Goal: Complete application form

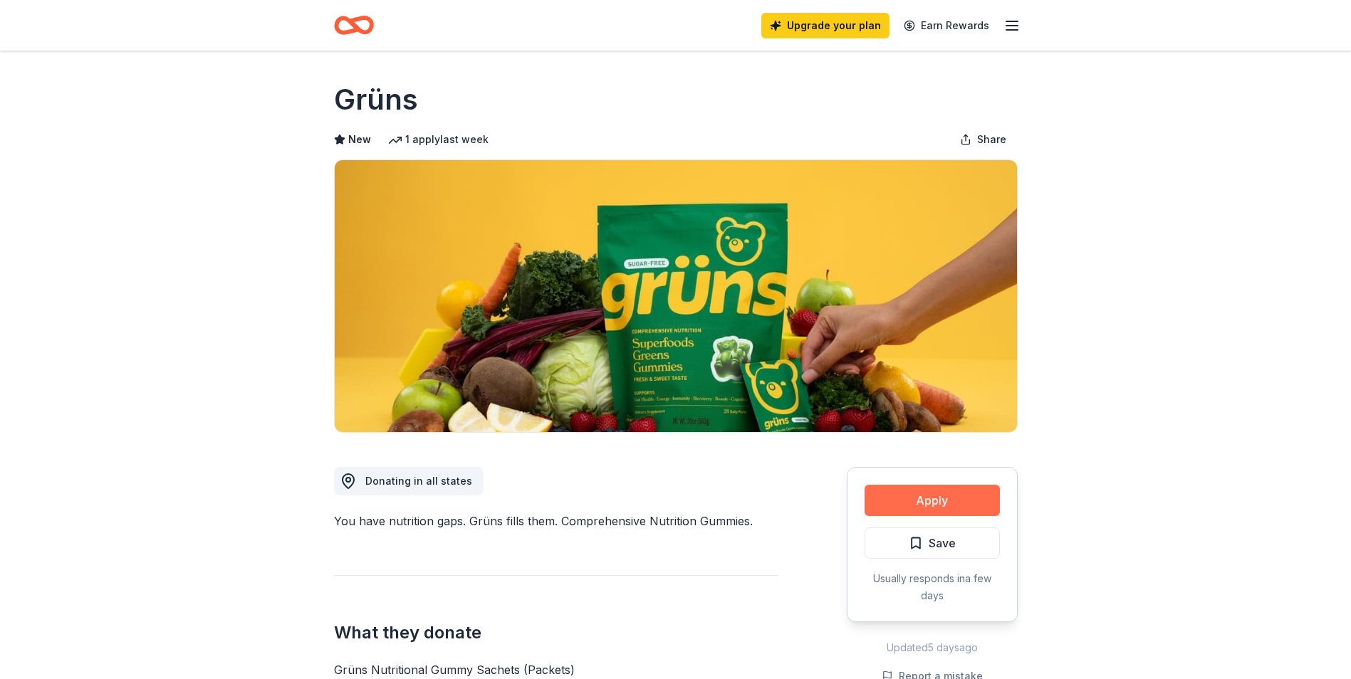
click at [904, 504] on button "Apply" at bounding box center [932, 500] width 135 height 31
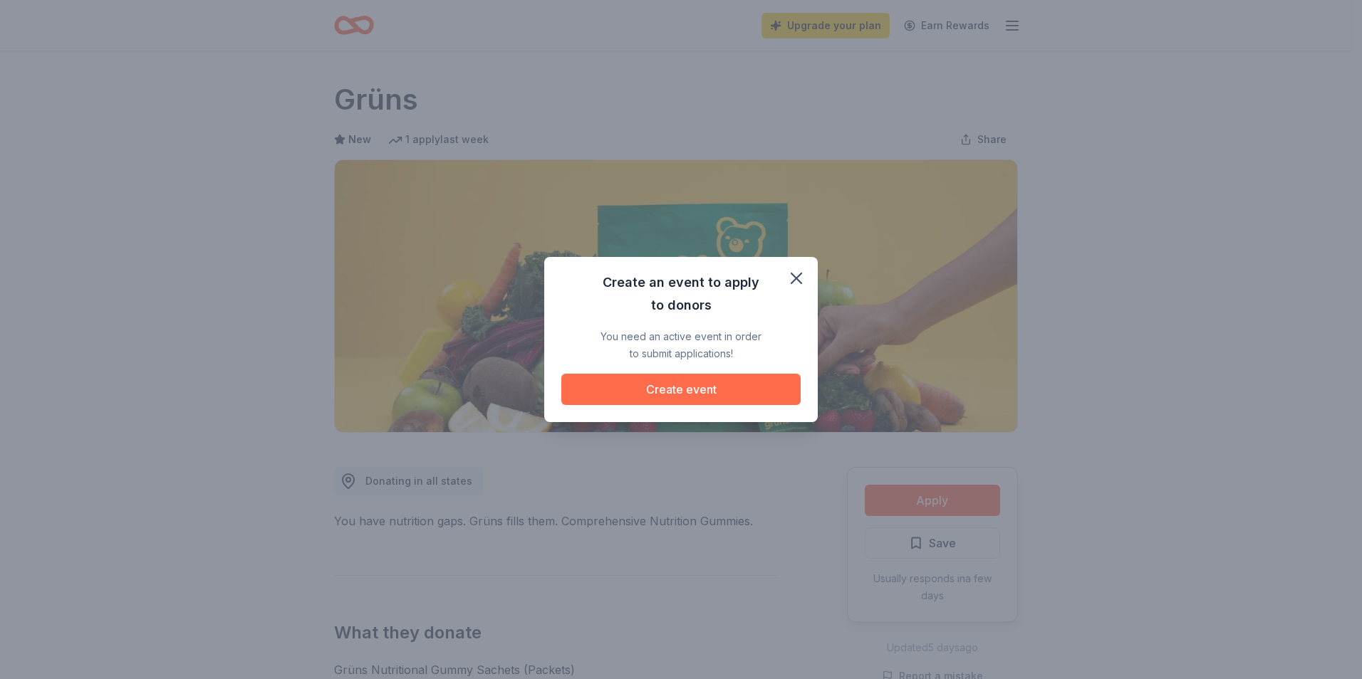
click at [692, 388] on button "Create event" at bounding box center [680, 389] width 239 height 31
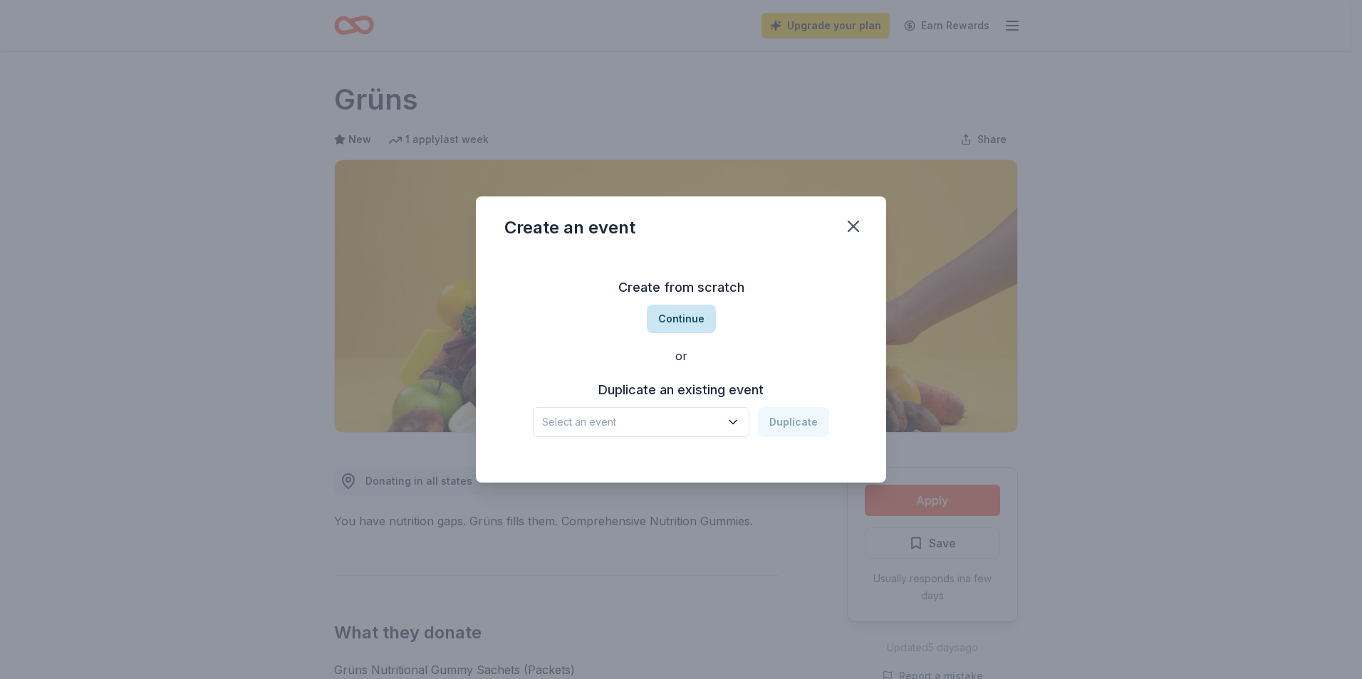
click at [684, 330] on button "Continue" at bounding box center [681, 319] width 69 height 28
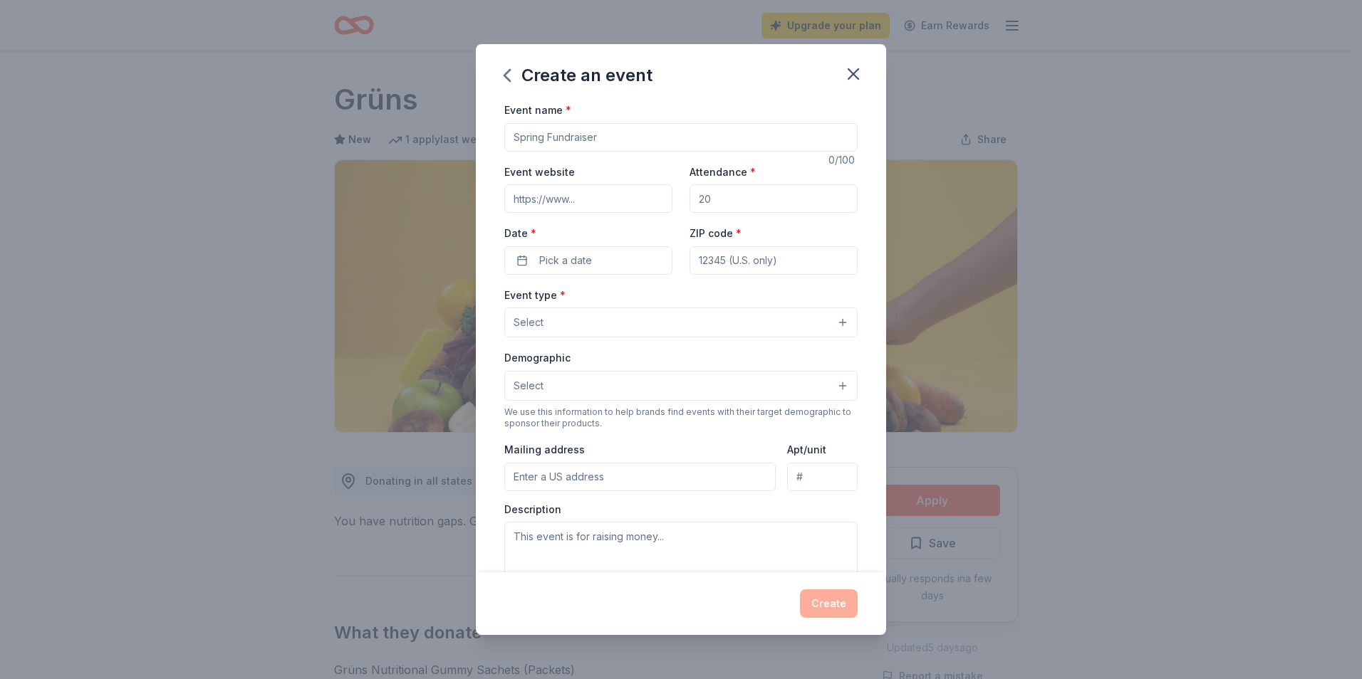
click at [580, 135] on input "Event name *" at bounding box center [680, 137] width 353 height 28
type input "P"
click at [662, 140] on input "Salute and Celebrate - Benefitting Mid-[PERSON_NAME] Works Veterans" at bounding box center [680, 137] width 353 height 28
type input "Salute and Celebrate - Benefitting Mid-[PERSON_NAME] Works Veterans"
click at [580, 200] on input "Event website" at bounding box center [588, 198] width 168 height 28
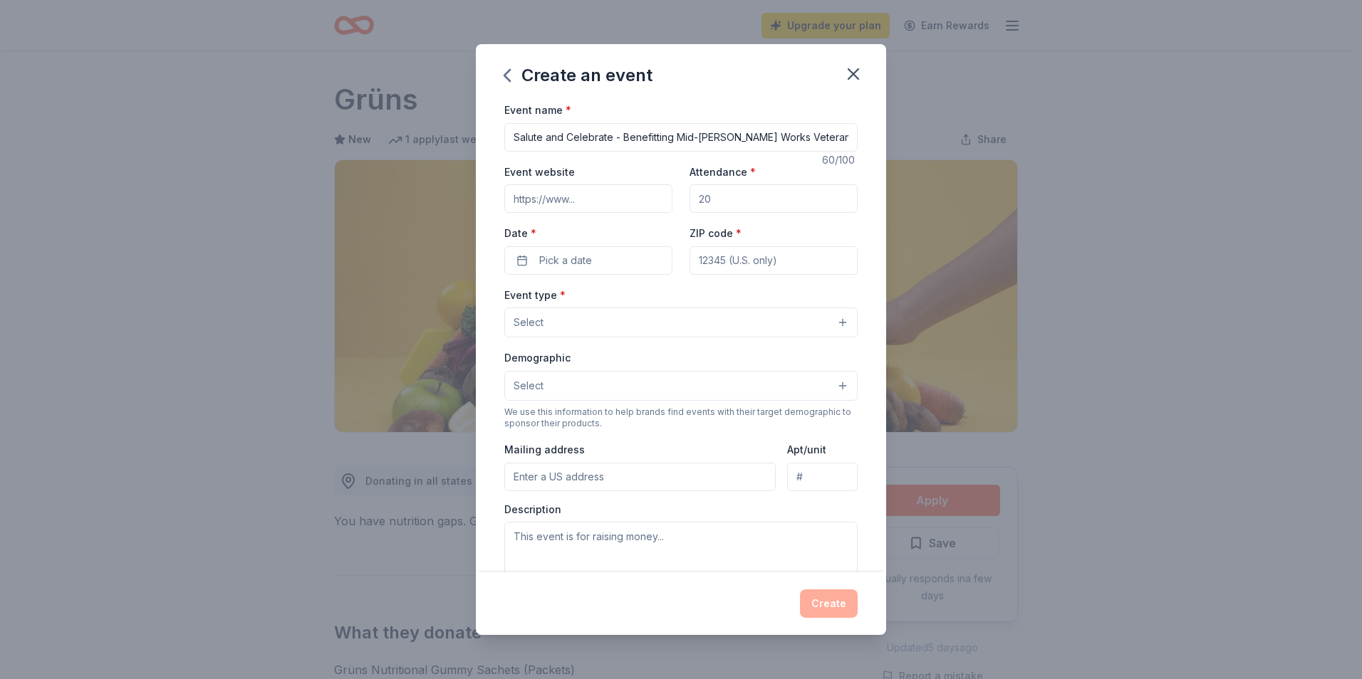
type input "[DOMAIN_NAME]"
click at [723, 202] on input "Attendance *" at bounding box center [773, 198] width 168 height 28
type input "200"
click at [611, 254] on button "Pick a date" at bounding box center [588, 260] width 168 height 28
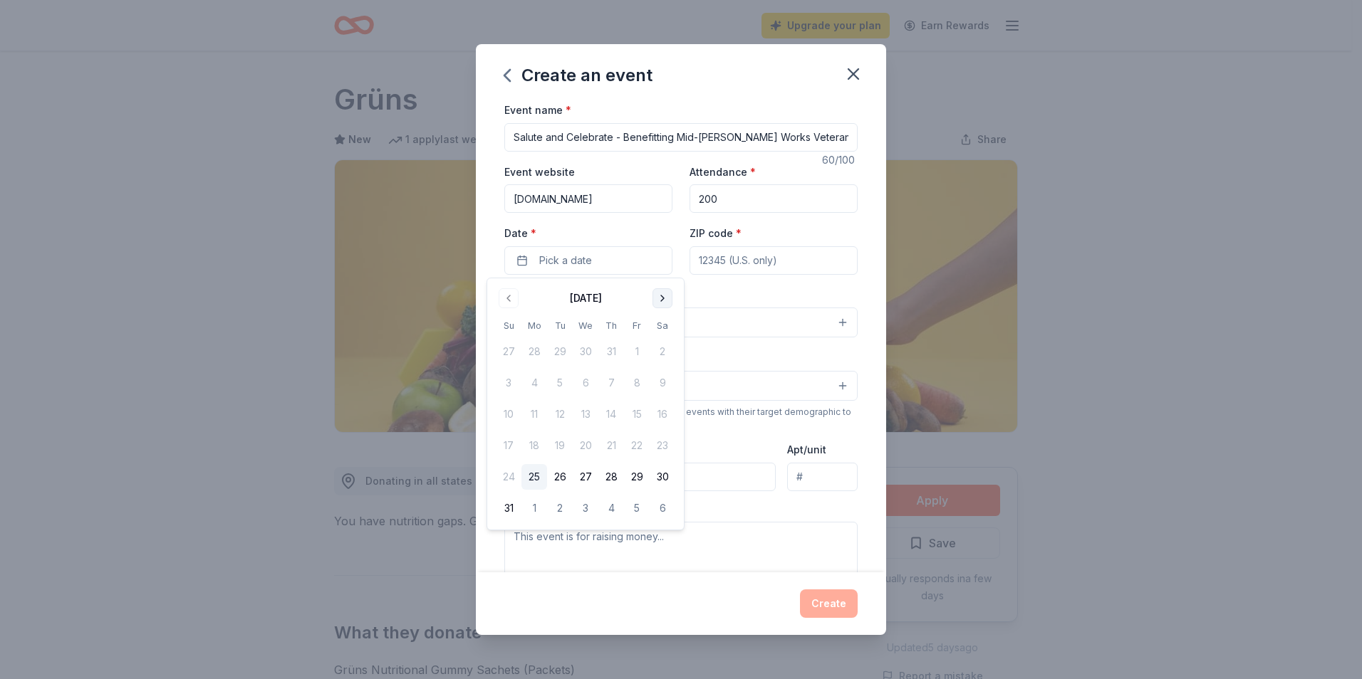
click at [658, 301] on button "Go to next month" at bounding box center [662, 298] width 20 height 20
click at [635, 387] on button "12" at bounding box center [637, 383] width 26 height 26
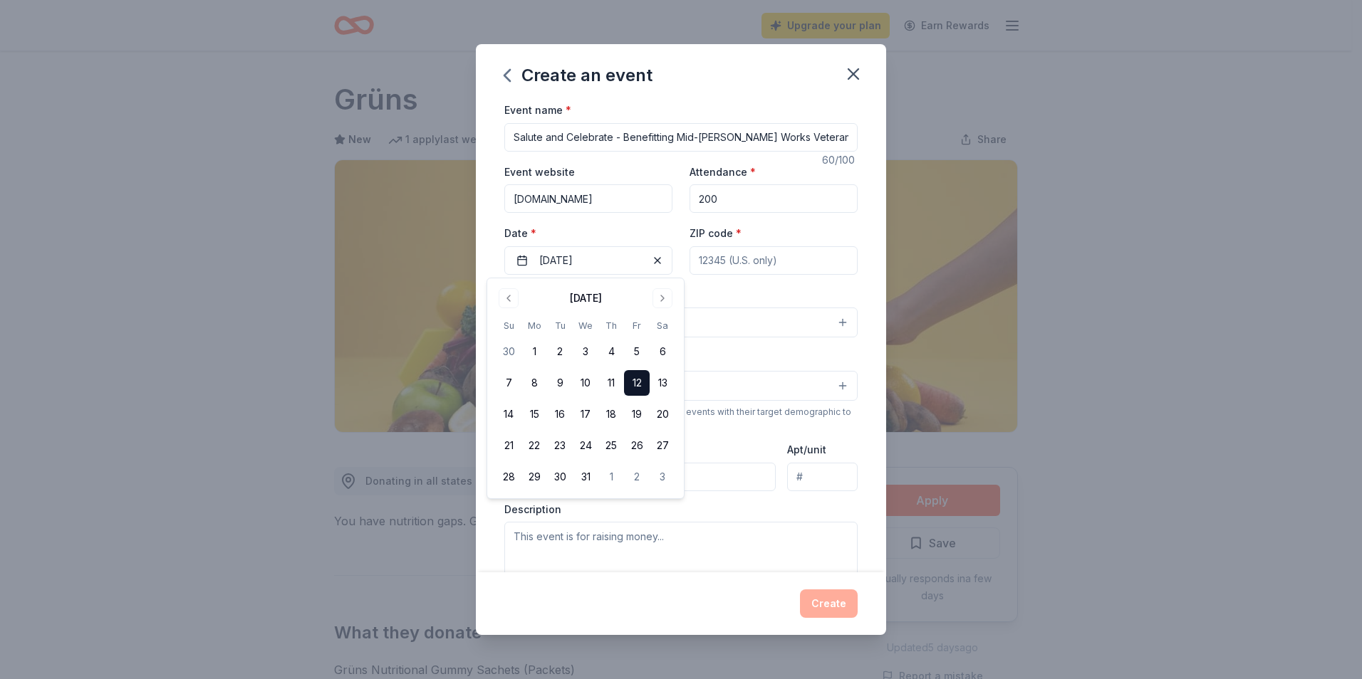
click at [709, 265] on input "ZIP code *" at bounding box center [773, 260] width 168 height 28
type input "12603"
click at [543, 329] on span "Select" at bounding box center [528, 322] width 30 height 17
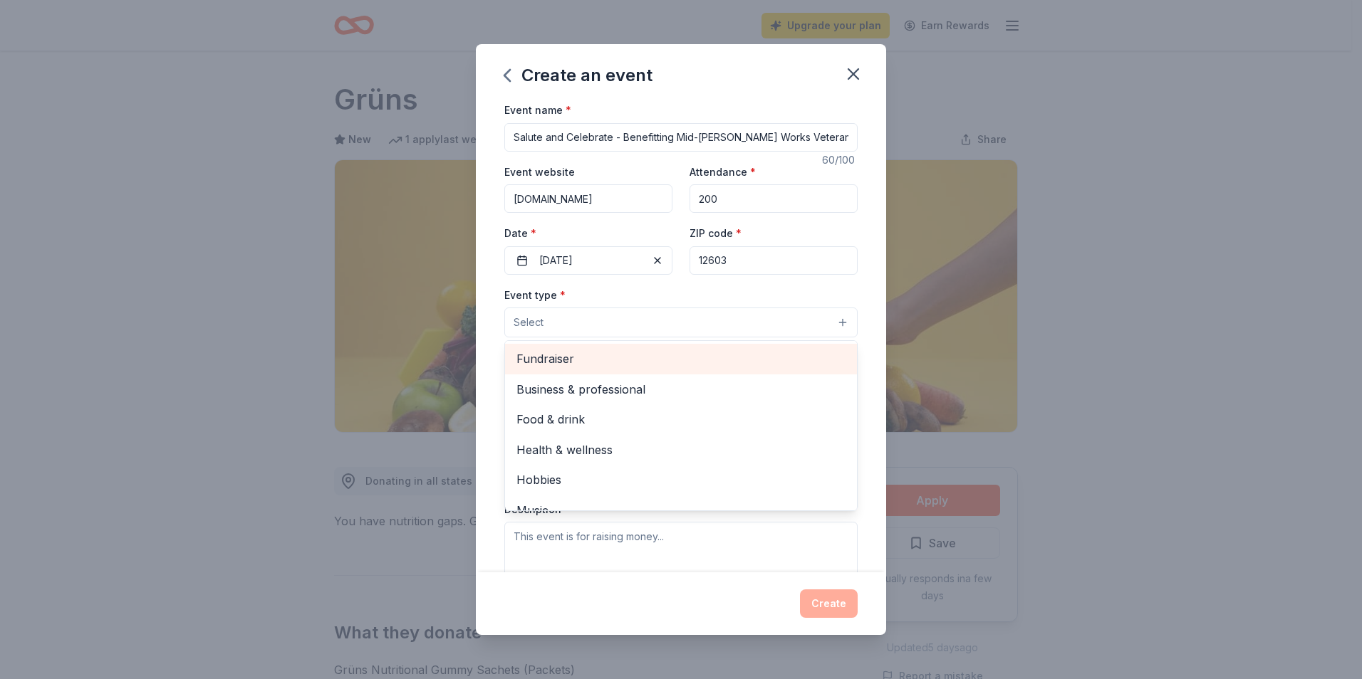
click at [549, 355] on span "Fundraiser" at bounding box center [680, 359] width 329 height 19
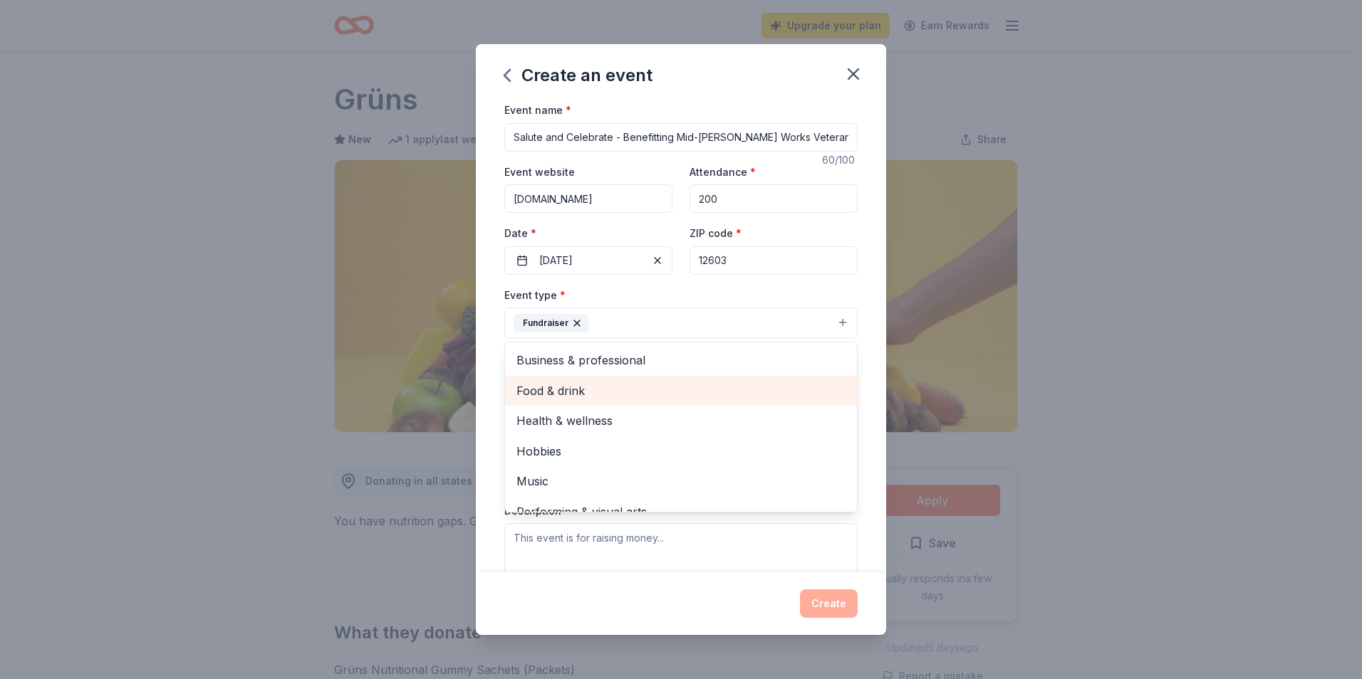
click at [583, 387] on span "Food & drink" at bounding box center [680, 391] width 329 height 19
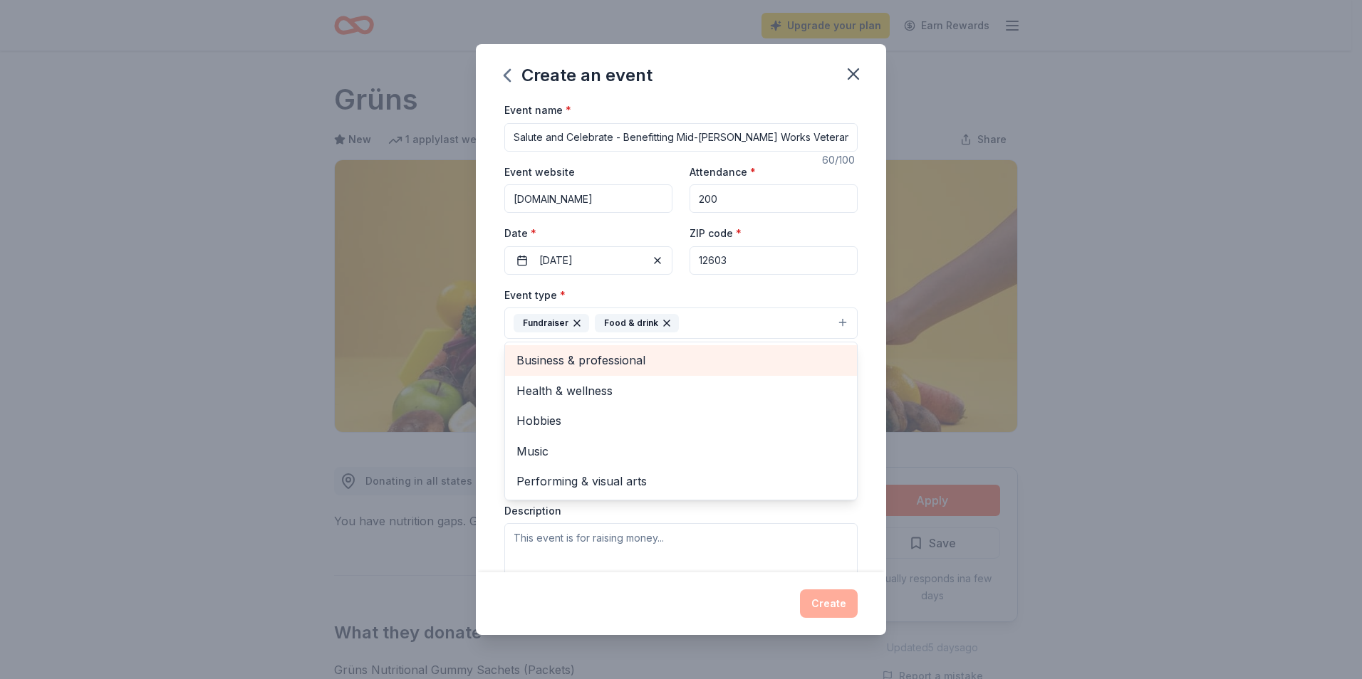
click at [591, 364] on span "Business & professional" at bounding box center [680, 360] width 329 height 19
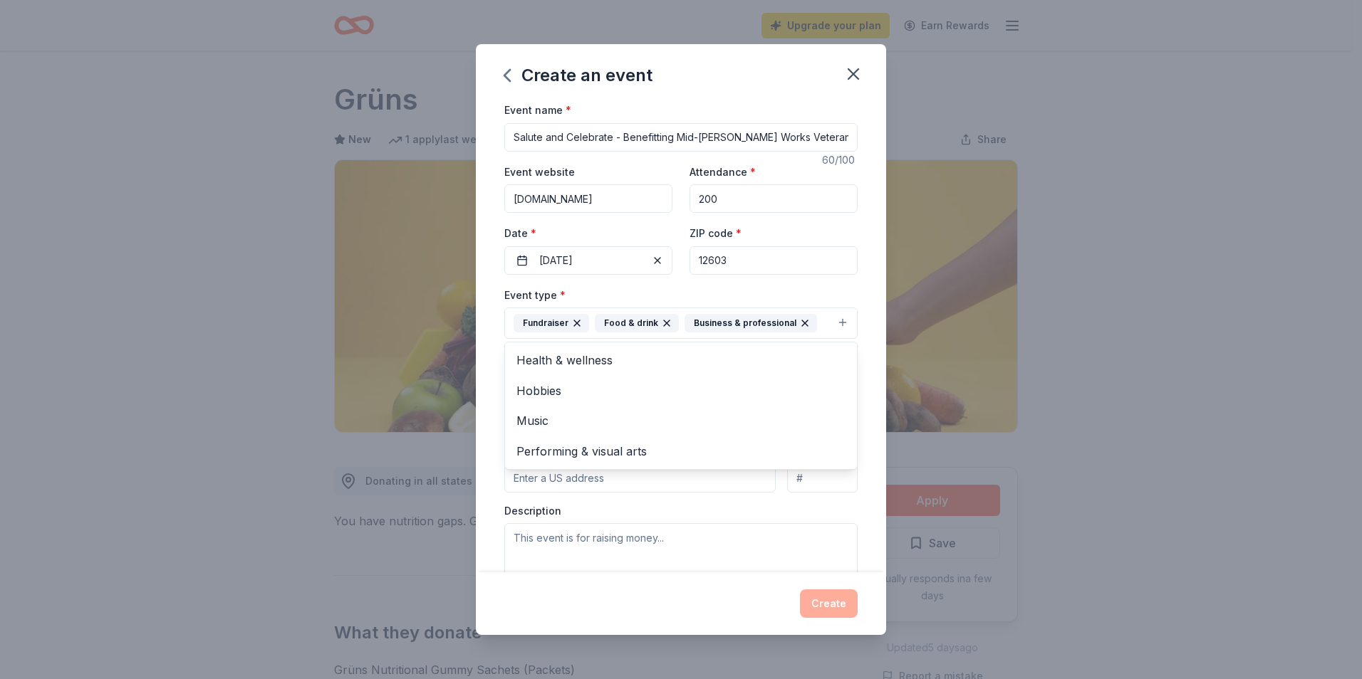
click at [302, 367] on div "Create an event Event name * Salute and Celebrate - Benefitting Mid-[PERSON_NAM…" at bounding box center [681, 339] width 1362 height 679
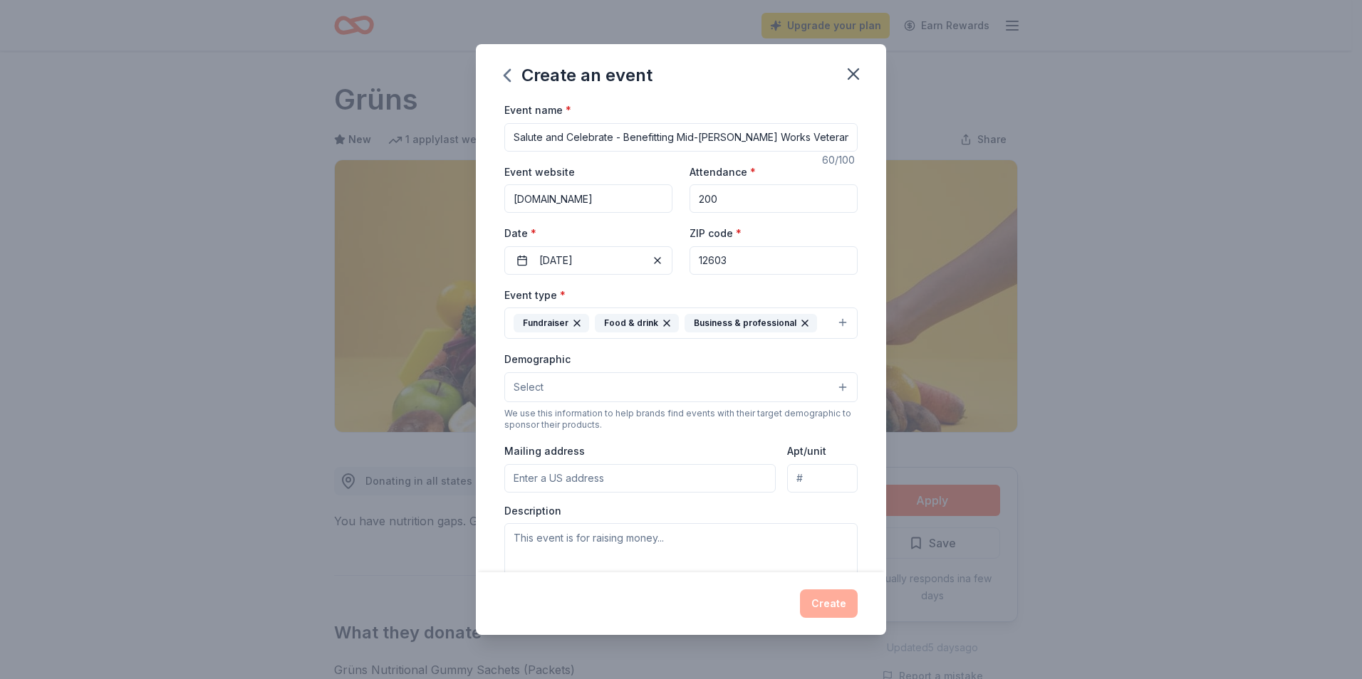
click at [563, 392] on button "Select" at bounding box center [680, 387] width 353 height 30
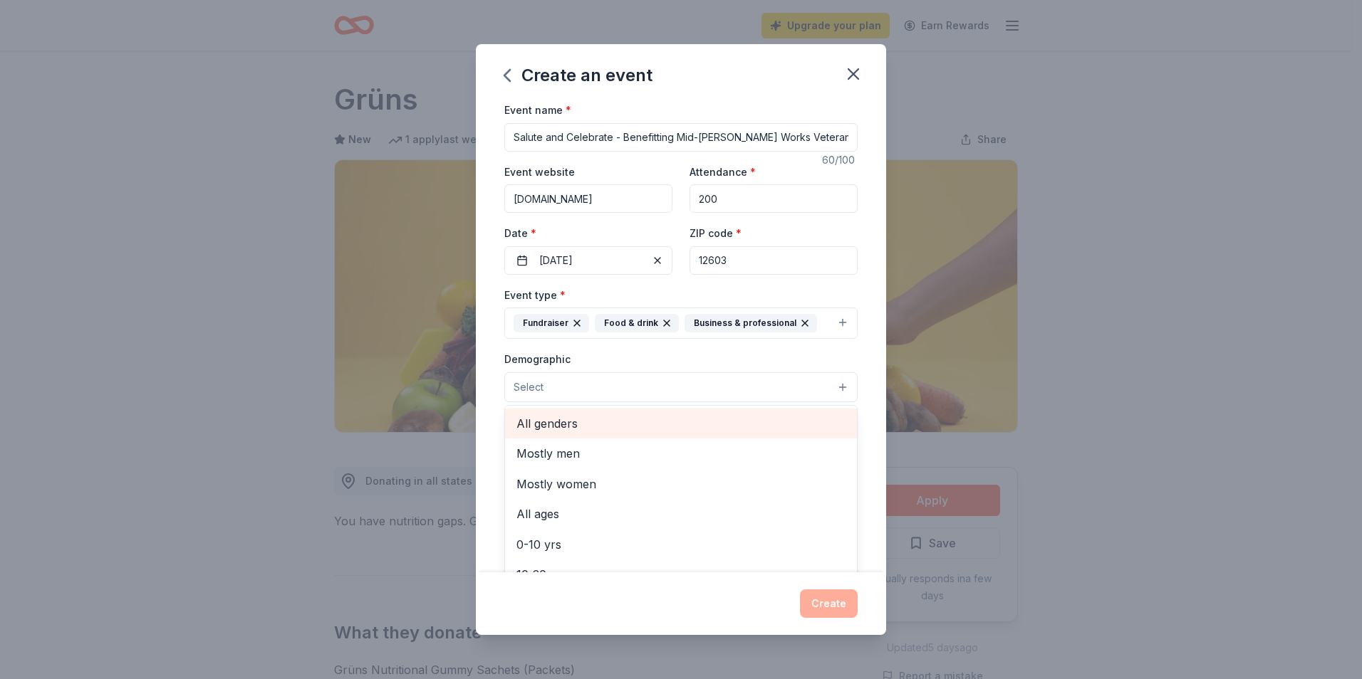
click at [565, 426] on span "All genders" at bounding box center [680, 423] width 329 height 19
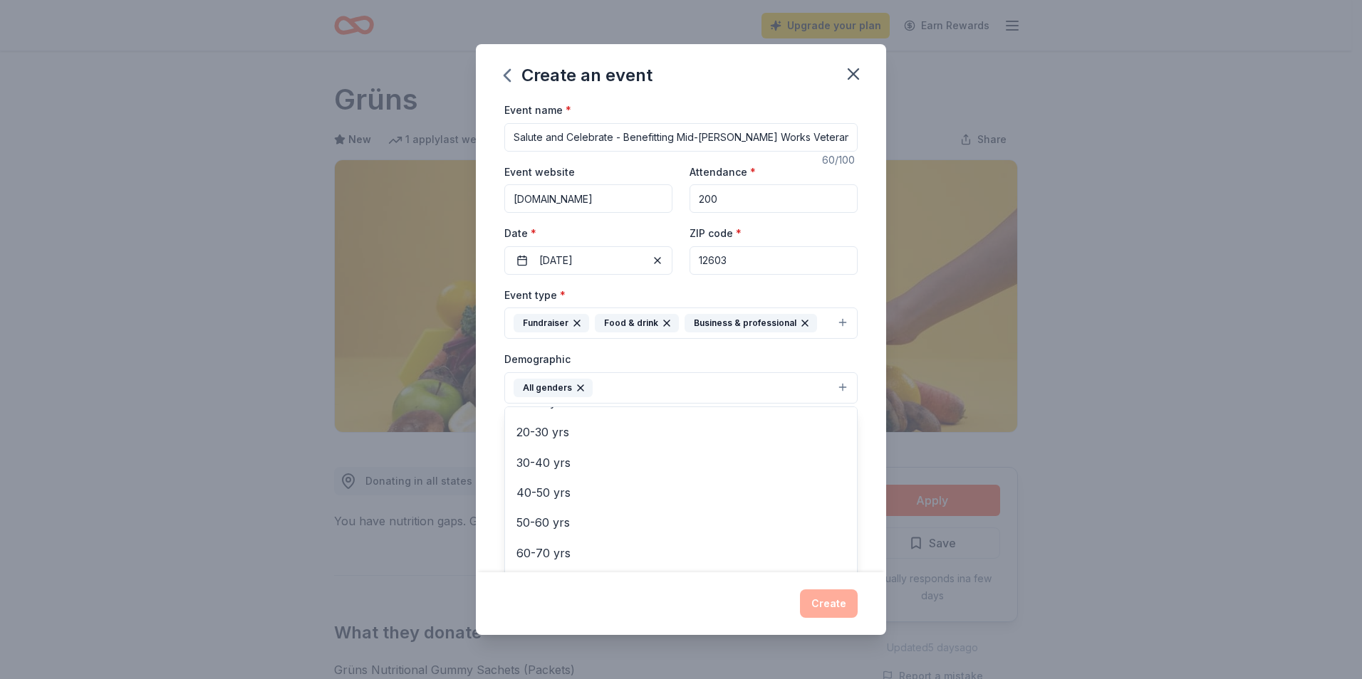
scroll to position [145, 0]
click at [565, 457] on span "30-40 yrs" at bounding box center [680, 462] width 329 height 19
click at [557, 454] on span "40-50 yrs" at bounding box center [680, 462] width 329 height 19
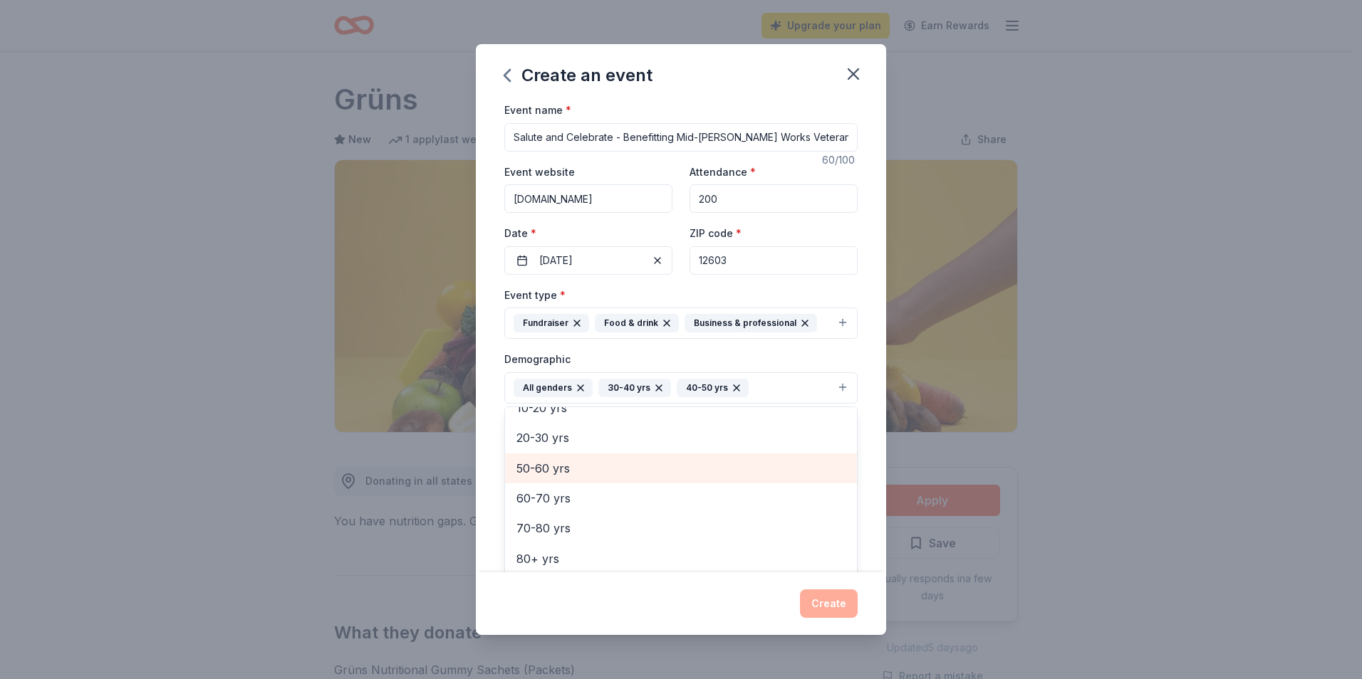
scroll to position [138, 0]
click at [559, 459] on span "50-60 yrs" at bounding box center [680, 468] width 329 height 19
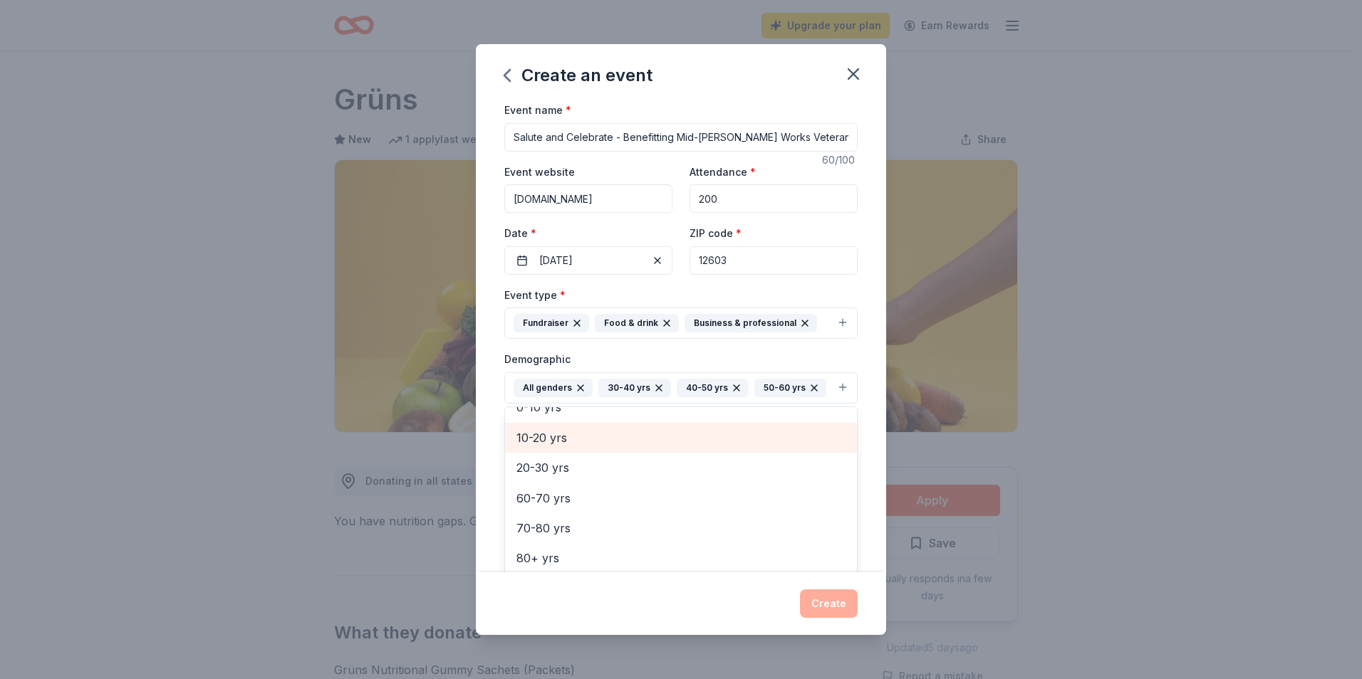
scroll to position [108, 0]
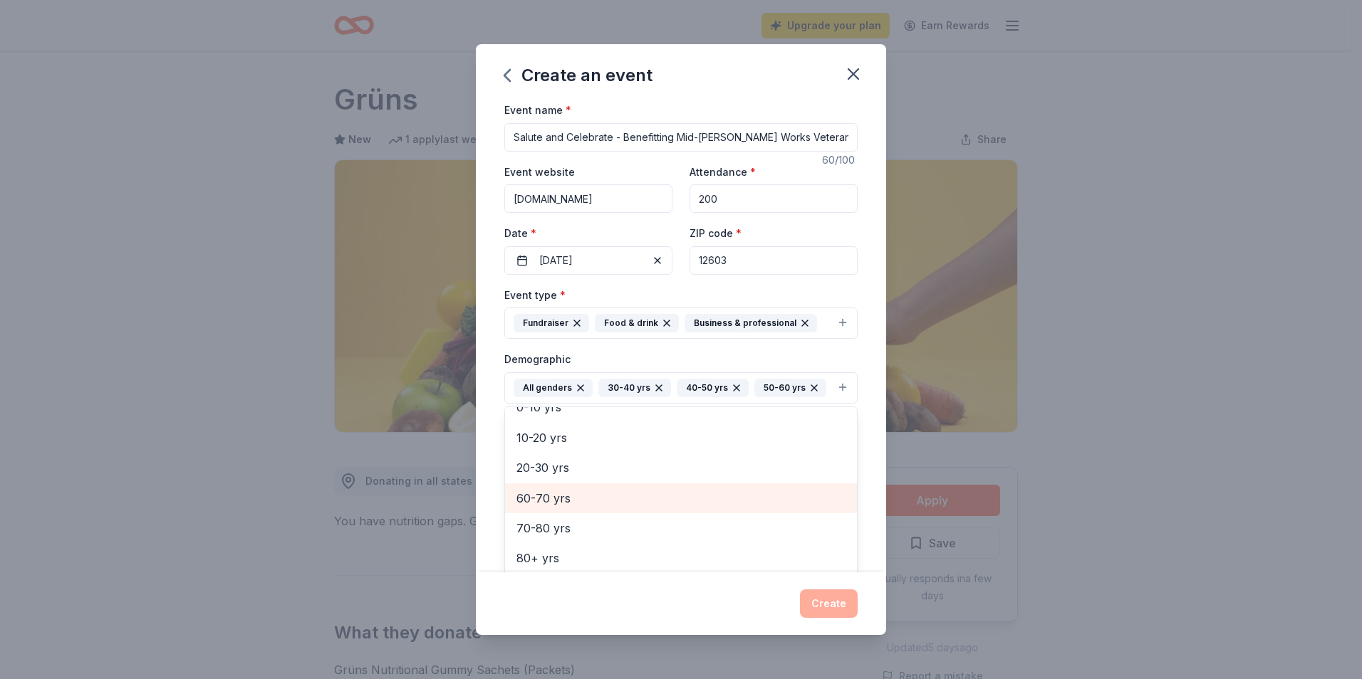
click at [553, 508] on span "60-70 yrs" at bounding box center [680, 498] width 329 height 19
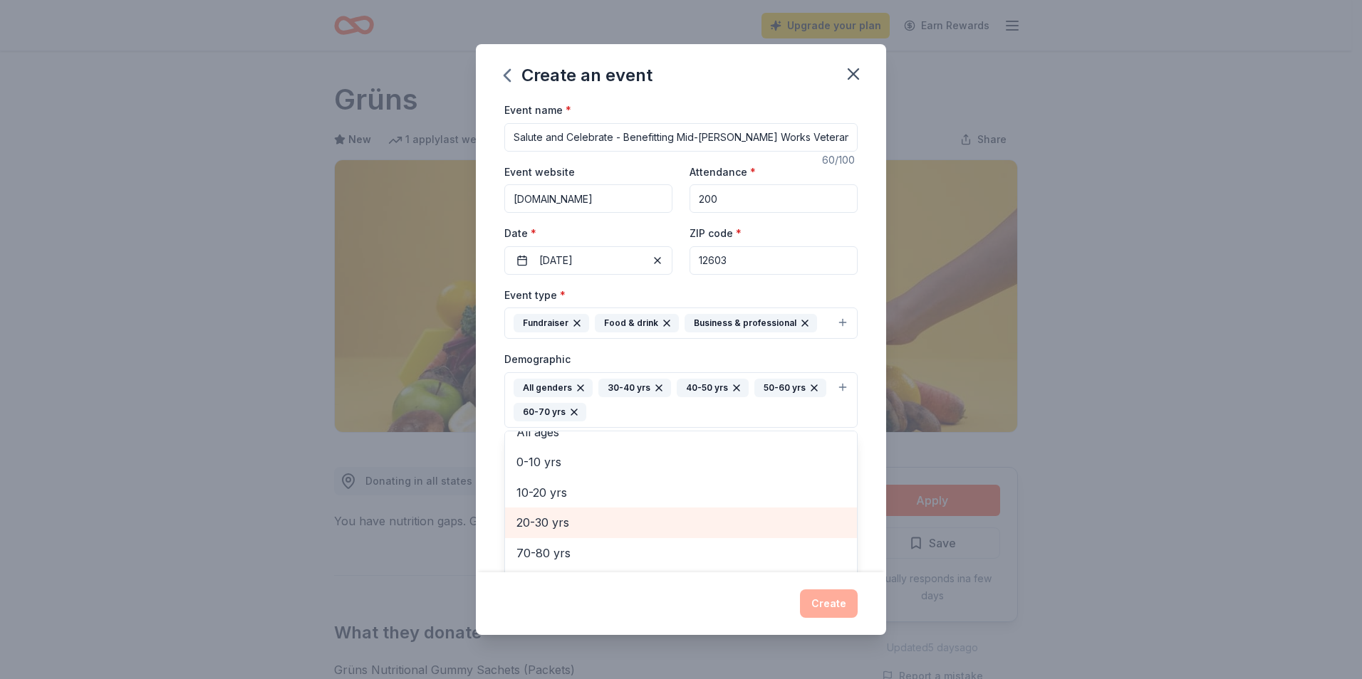
scroll to position [78, 0]
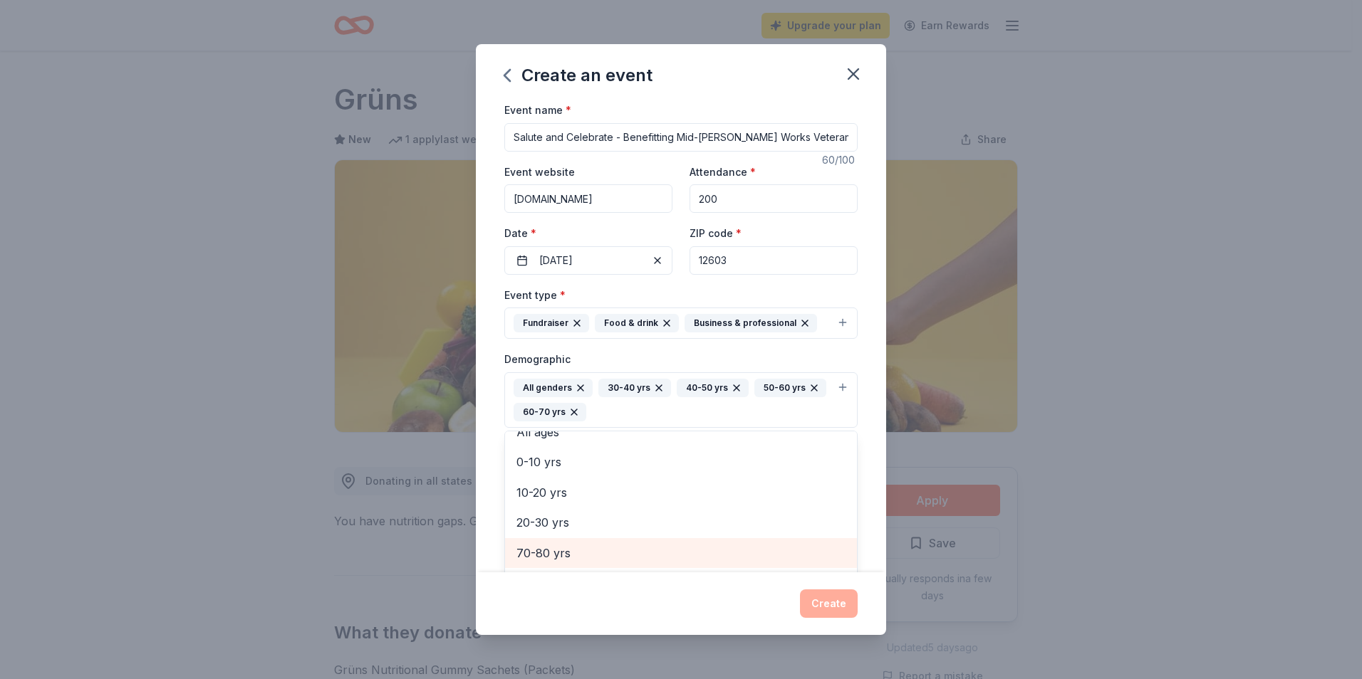
click at [557, 549] on span "70-80 yrs" at bounding box center [680, 553] width 329 height 19
click at [555, 547] on span "20-30 yrs" at bounding box center [680, 552] width 329 height 19
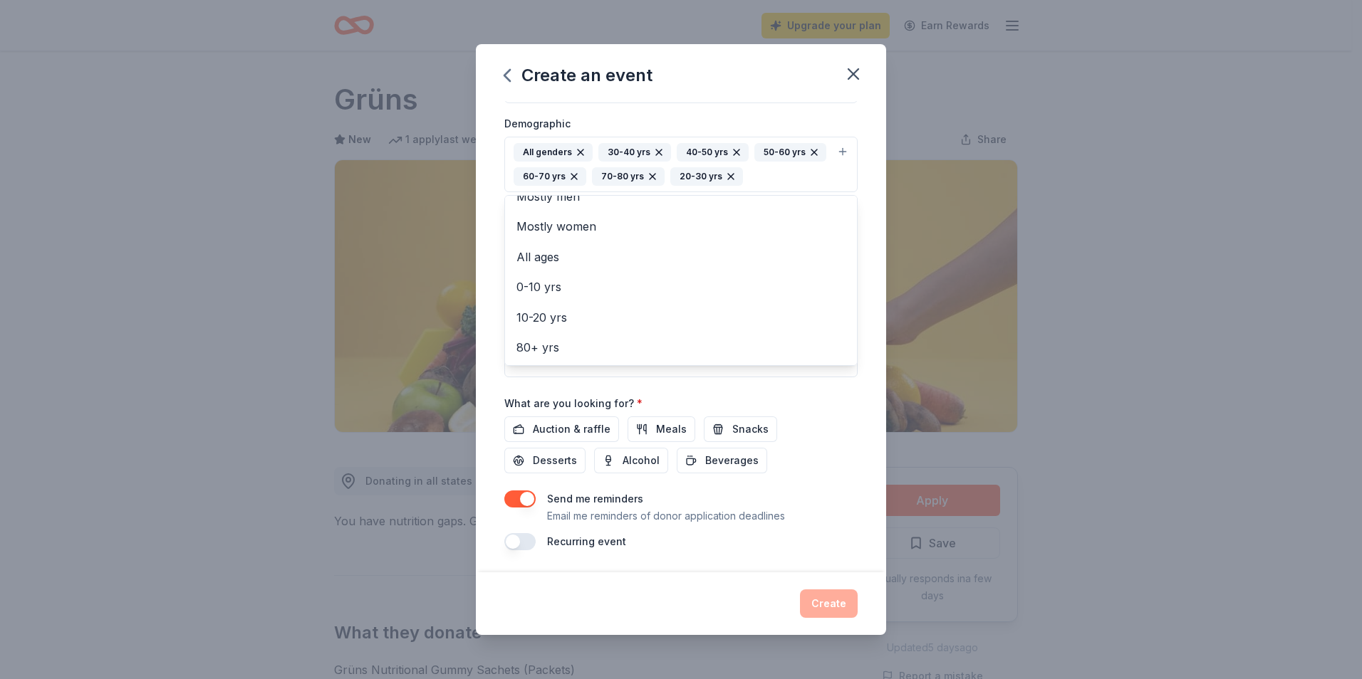
scroll to position [236, 0]
click at [587, 427] on div "Event name * Salute and Celebrate - Benefitting Mid-[PERSON_NAME] Works Veteran…" at bounding box center [680, 207] width 353 height 685
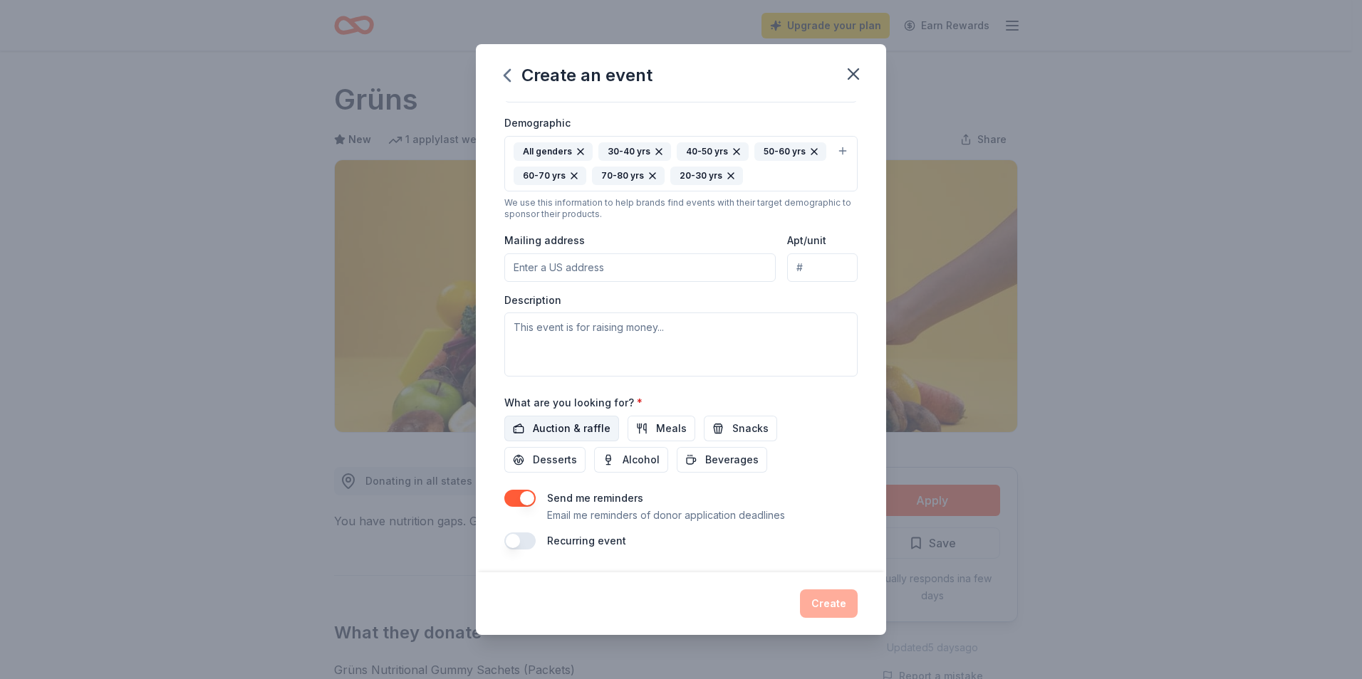
click at [570, 424] on span "Auction & raffle" at bounding box center [572, 428] width 78 height 17
click at [556, 272] on input "Mailing address" at bounding box center [639, 268] width 271 height 28
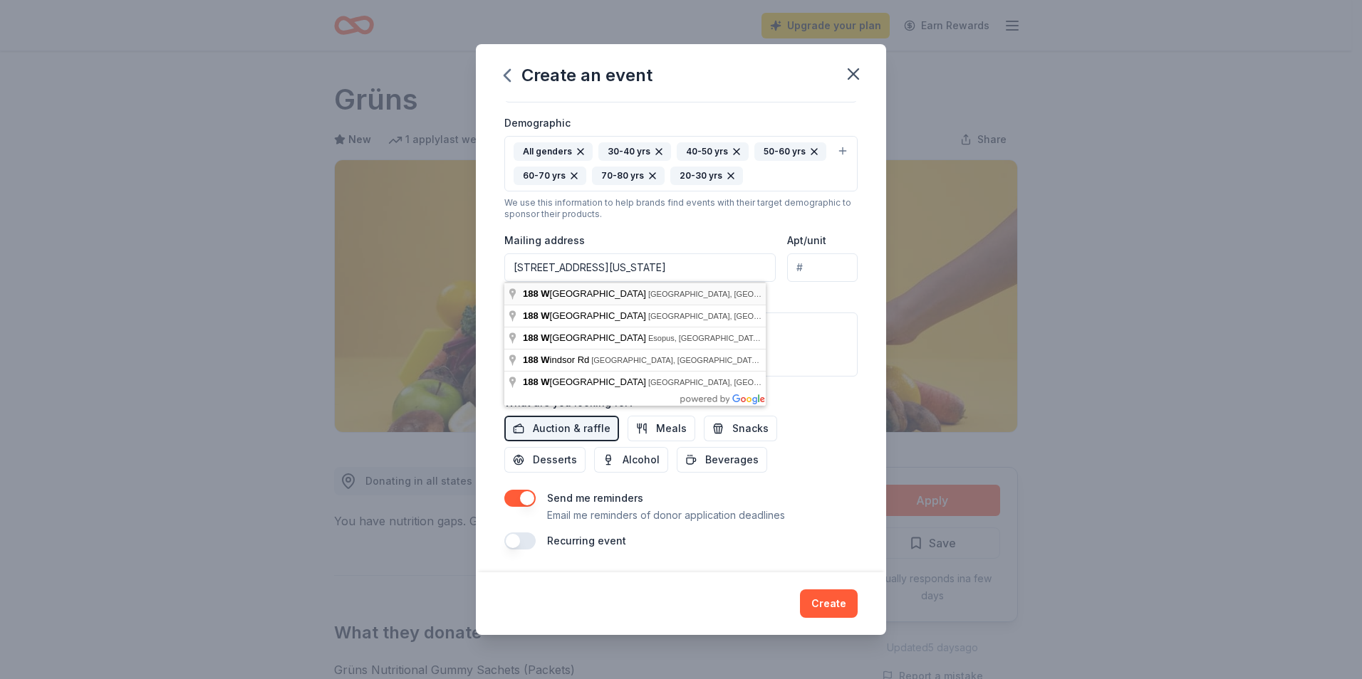
type input "[STREET_ADDRESS][US_STATE]"
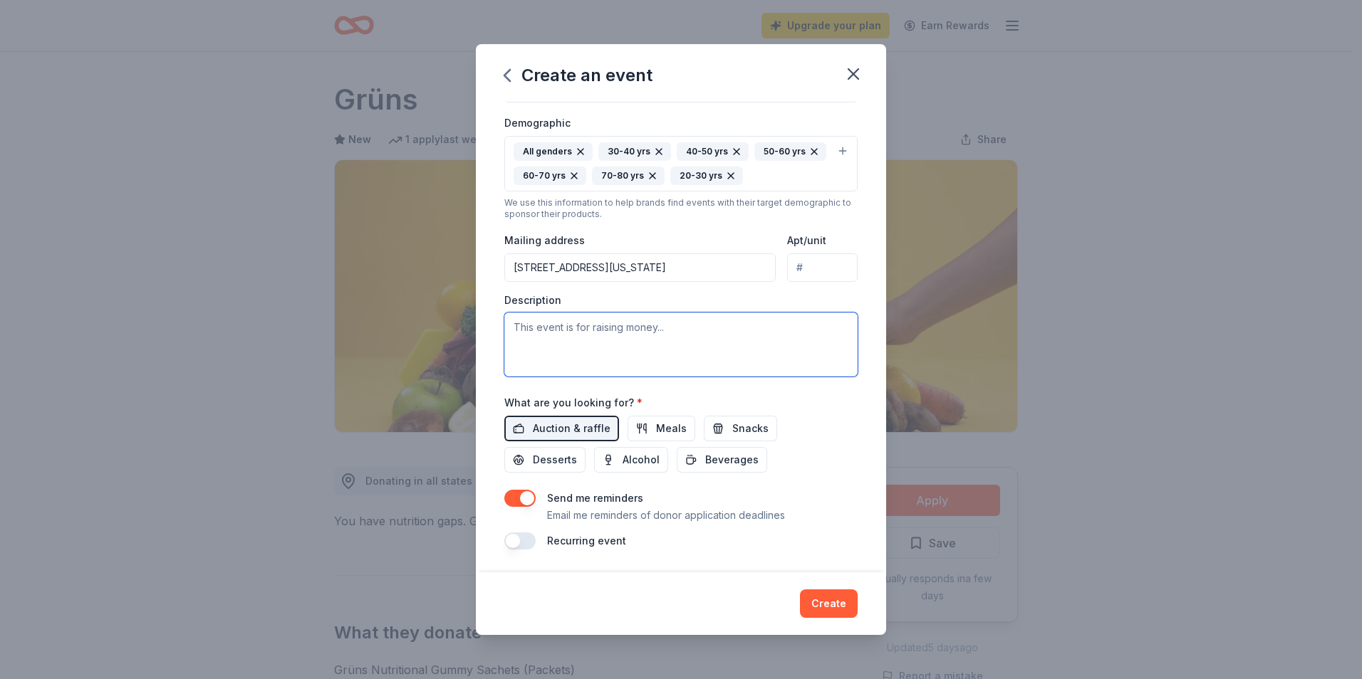
click at [558, 335] on textarea at bounding box center [680, 345] width 353 height 64
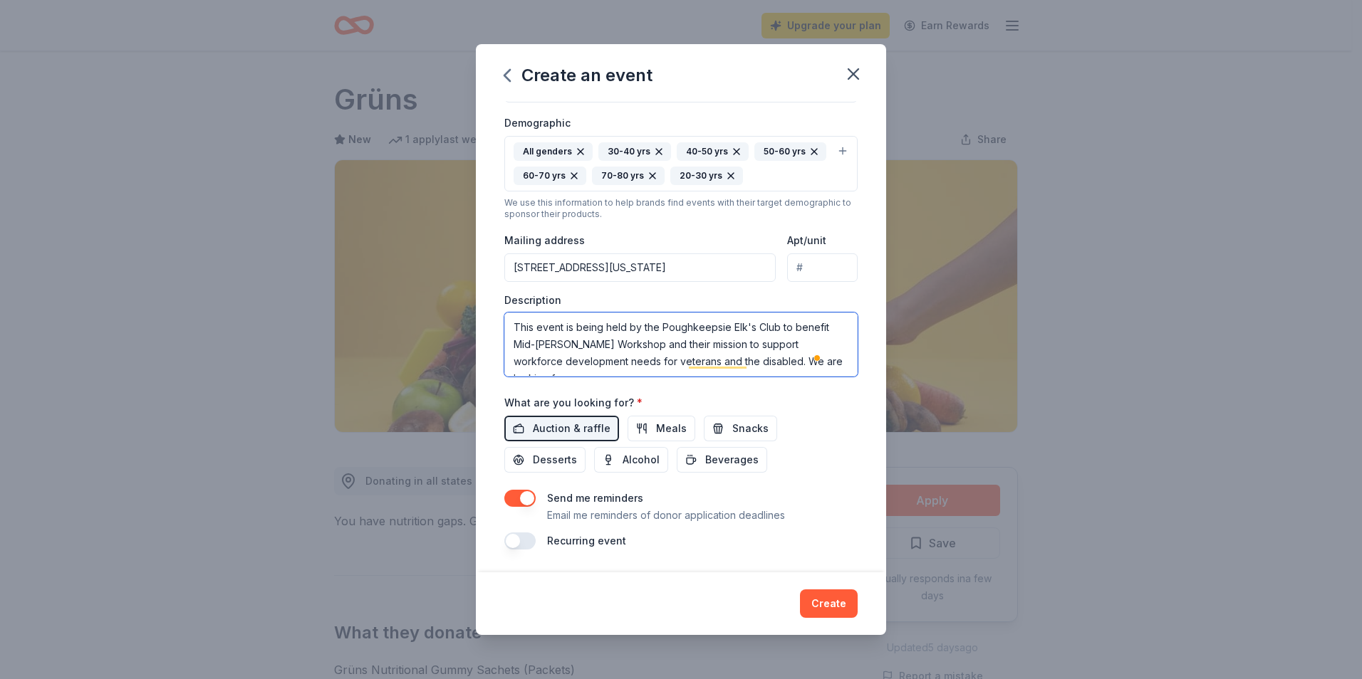
scroll to position [9, 0]
click at [558, 368] on textarea "This event is being held by the Poughkeepsie Elk's Club to benefit Mid-[PERSON_…" at bounding box center [680, 345] width 353 height 64
click at [805, 368] on textarea "This event is being held by the Poughkeepsie Elk's Club to benefit Mid-[PERSON_…" at bounding box center [680, 345] width 353 height 64
click at [608, 362] on textarea "This event is being held by the Poughkeepsie Elk's Club to benefit Mid-[PERSON_…" at bounding box center [680, 345] width 353 height 64
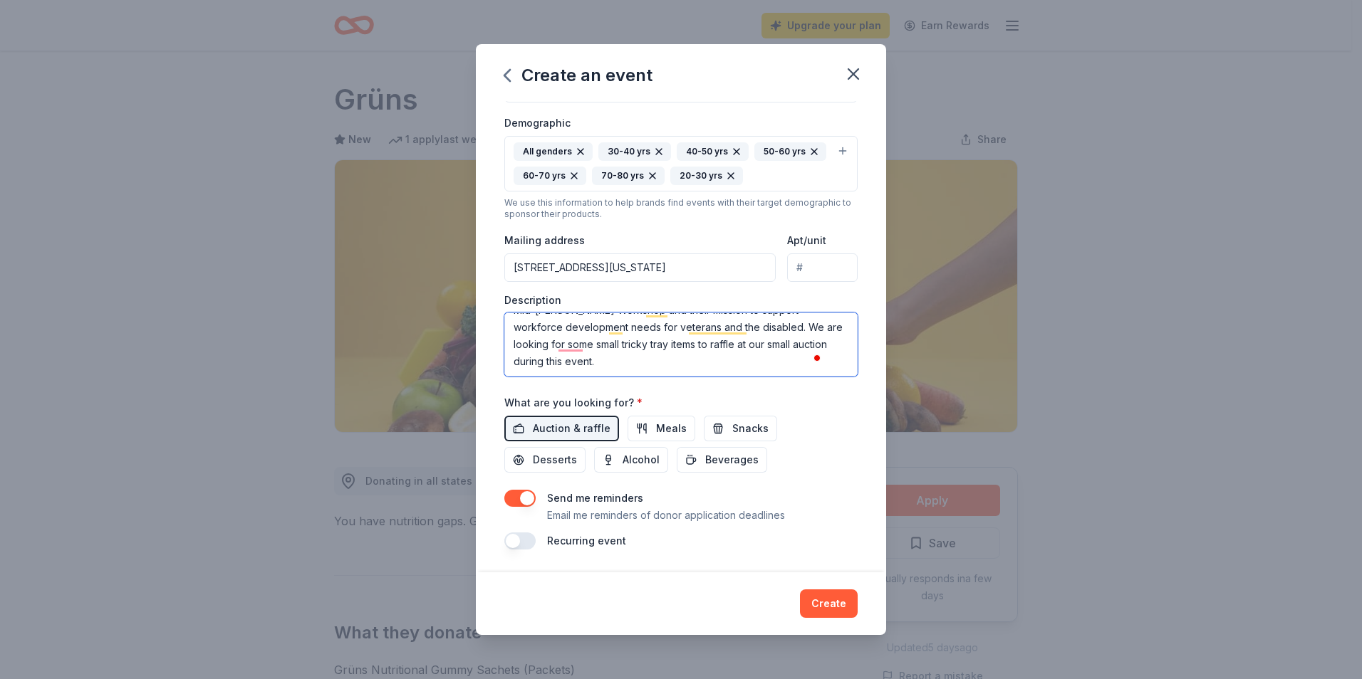
scroll to position [0, 0]
drag, startPoint x: 606, startPoint y: 363, endPoint x: 499, endPoint y: 286, distance: 132.2
click at [499, 286] on div "Event name * Salute and Celebrate - Benefitting Mid-[PERSON_NAME] Works Veteran…" at bounding box center [681, 336] width 410 height 471
type textarea "This event is being held by the Poughkeepsie Elk's Club to benefit Mid-[PERSON_…"
paste textarea "🎉 Support a Great Cause with a Small Gift! 🎉 The Poughkeepsie Elk's Club is pro…"
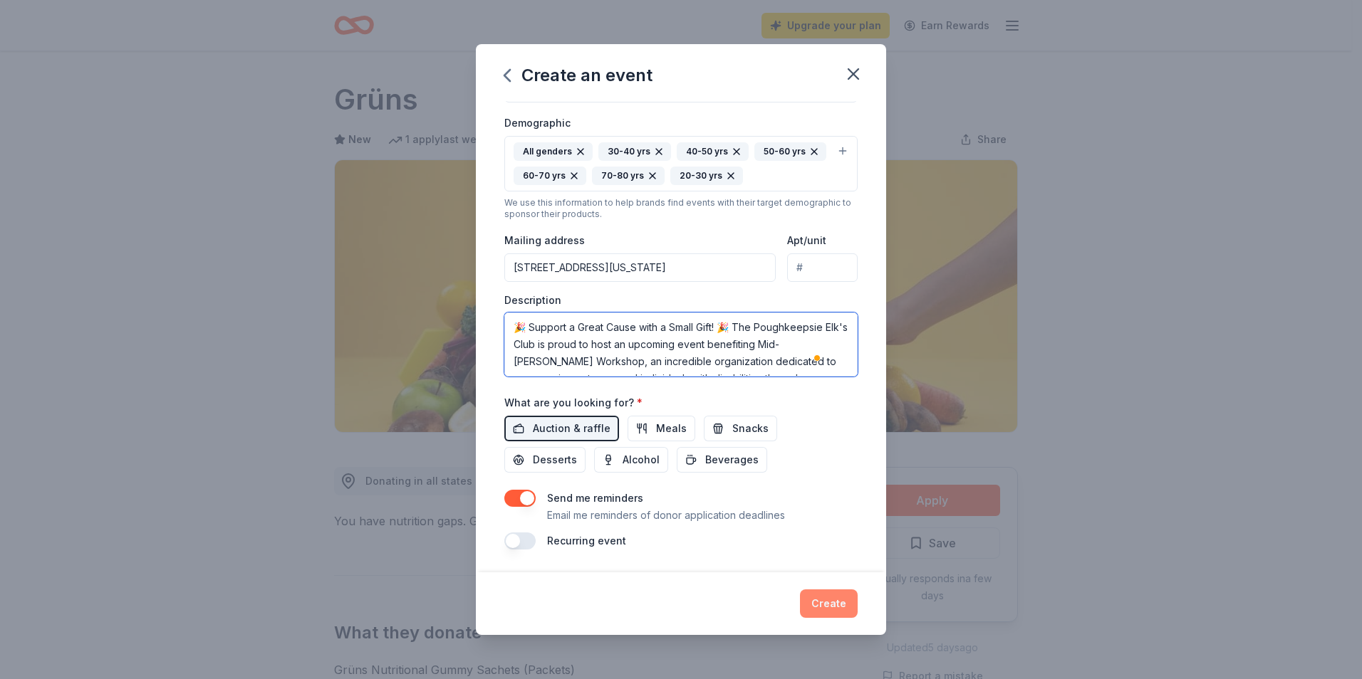
type textarea "🎉 Support a Great Cause with a Small Gift! 🎉 The Poughkeepsie Elk's Club is pro…"
click at [835, 612] on button "Create" at bounding box center [829, 604] width 58 height 28
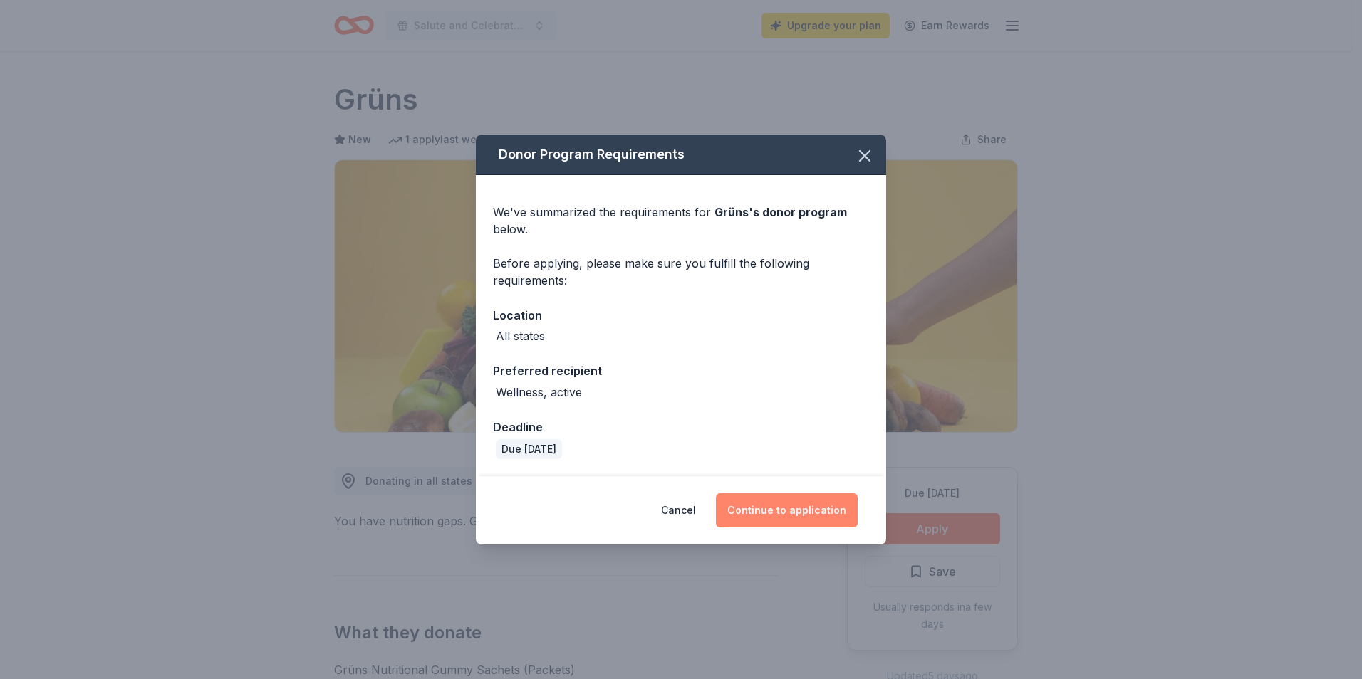
click at [778, 506] on button "Continue to application" at bounding box center [787, 511] width 142 height 34
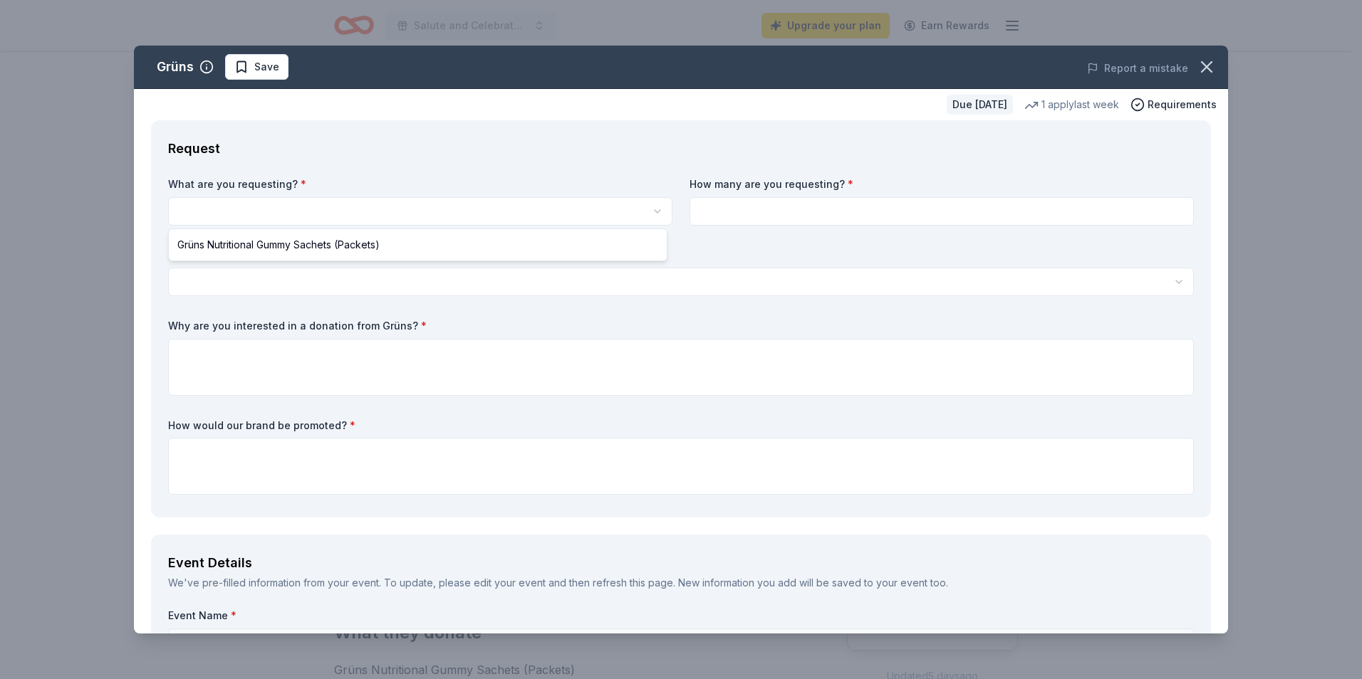
click at [370, 208] on html "Salute and Celebrate - Benefitting Mid-[PERSON_NAME] Works Veterans Upgrade you…" at bounding box center [681, 339] width 1362 height 679
select select "Grüns Nutritional Gummy Sachets (Packets)"
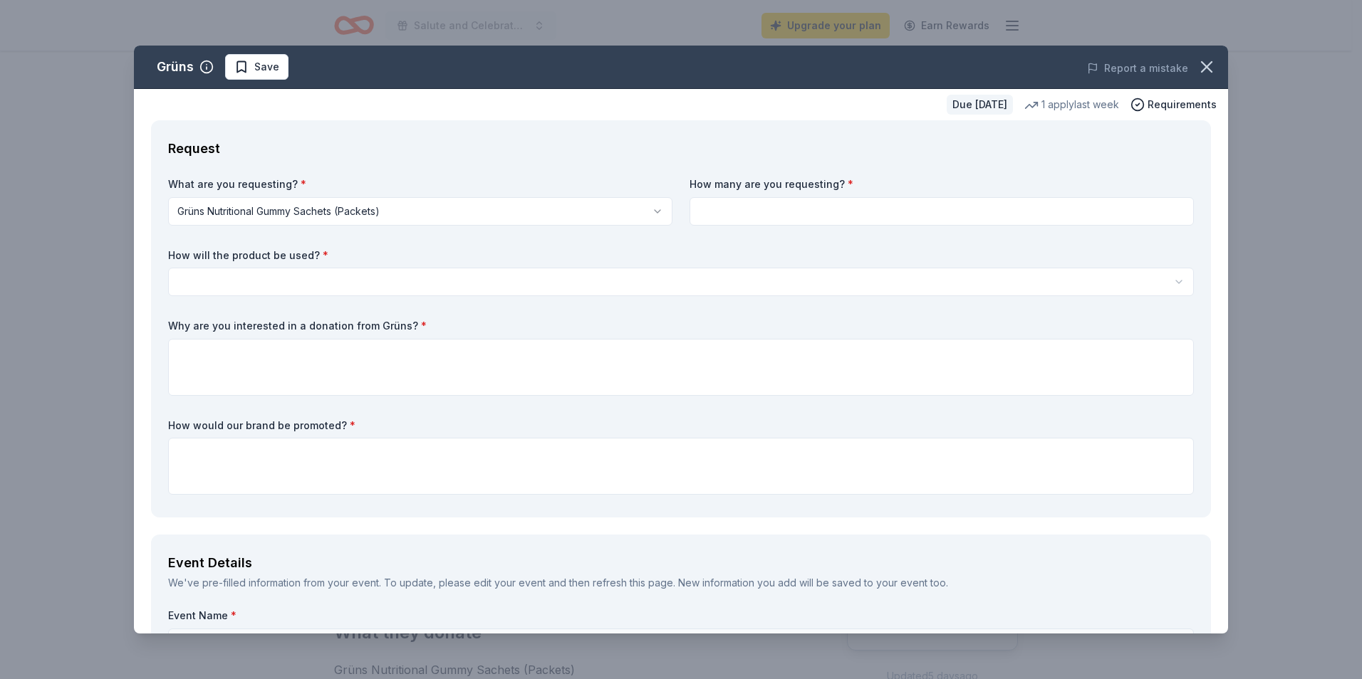
click at [790, 214] on input at bounding box center [941, 211] width 504 height 28
type input "5"
click at [271, 277] on html "Salute and Celebrate - Benefitting Mid-[PERSON_NAME] Works Veterans Upgrade you…" at bounding box center [681, 339] width 1362 height 679
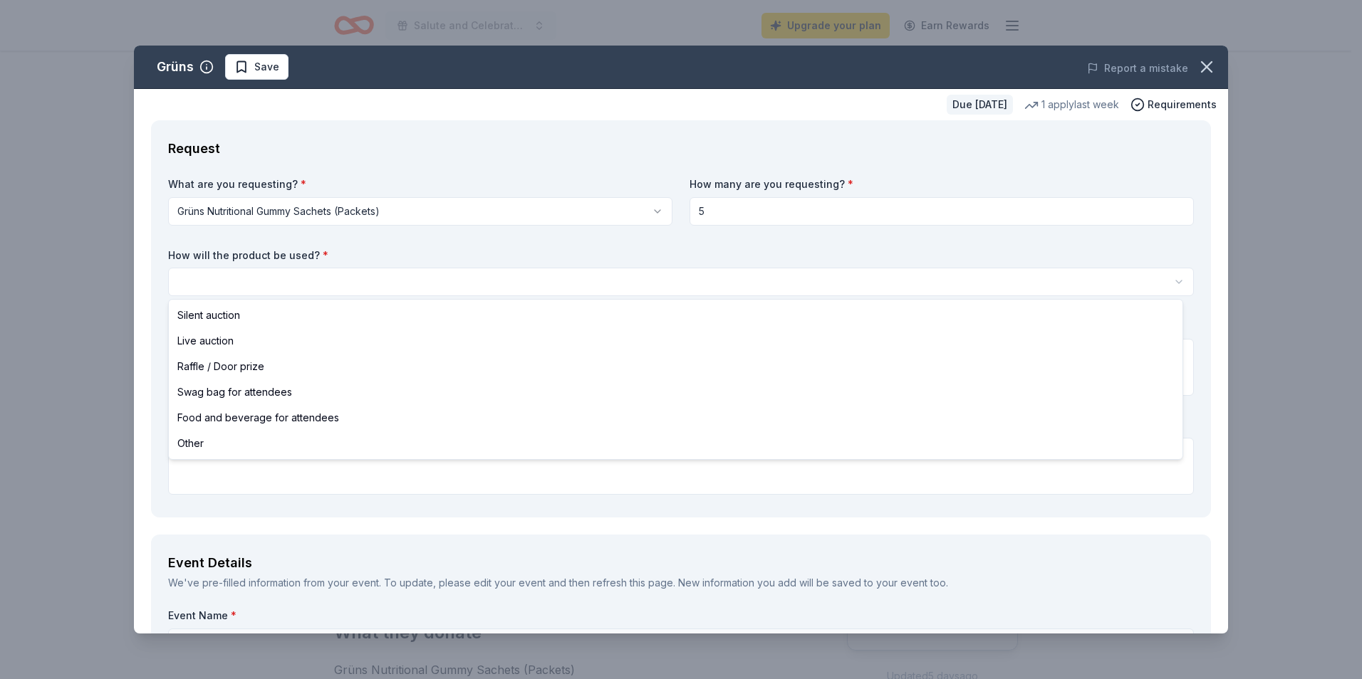
select select "raffleDoorPrize"
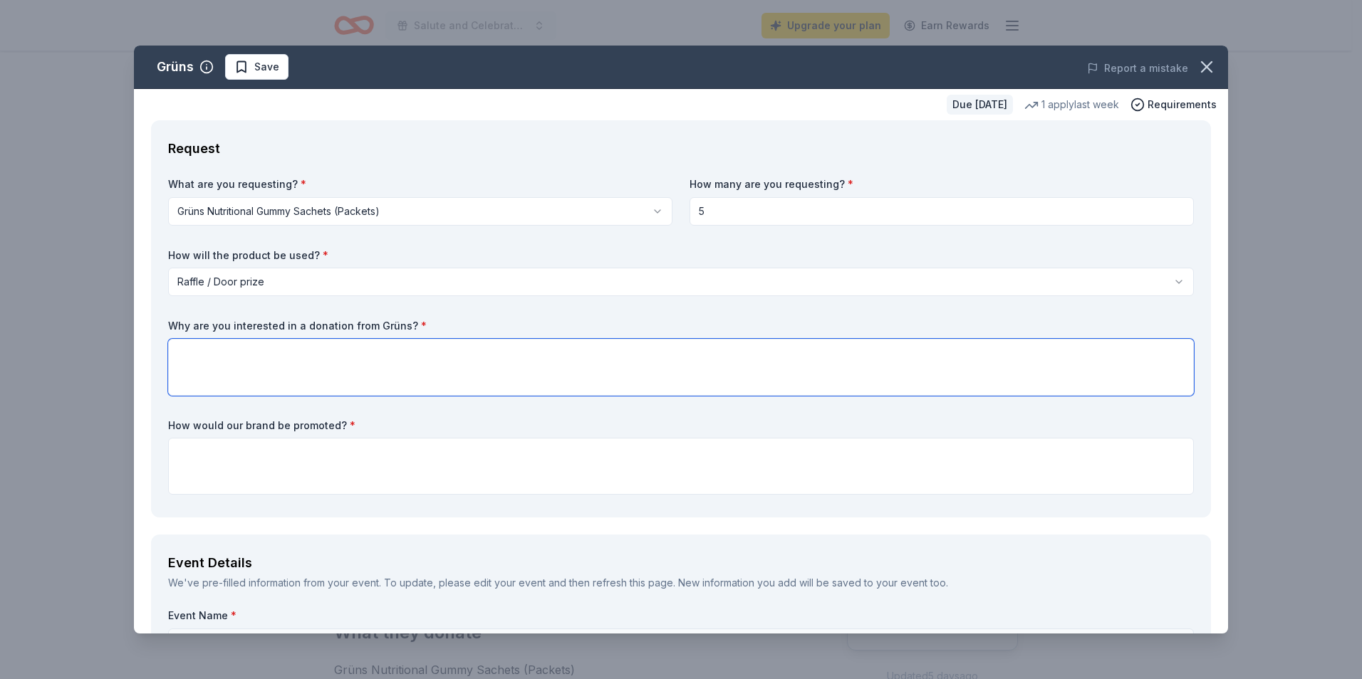
click at [232, 358] on textarea at bounding box center [681, 367] width 1026 height 57
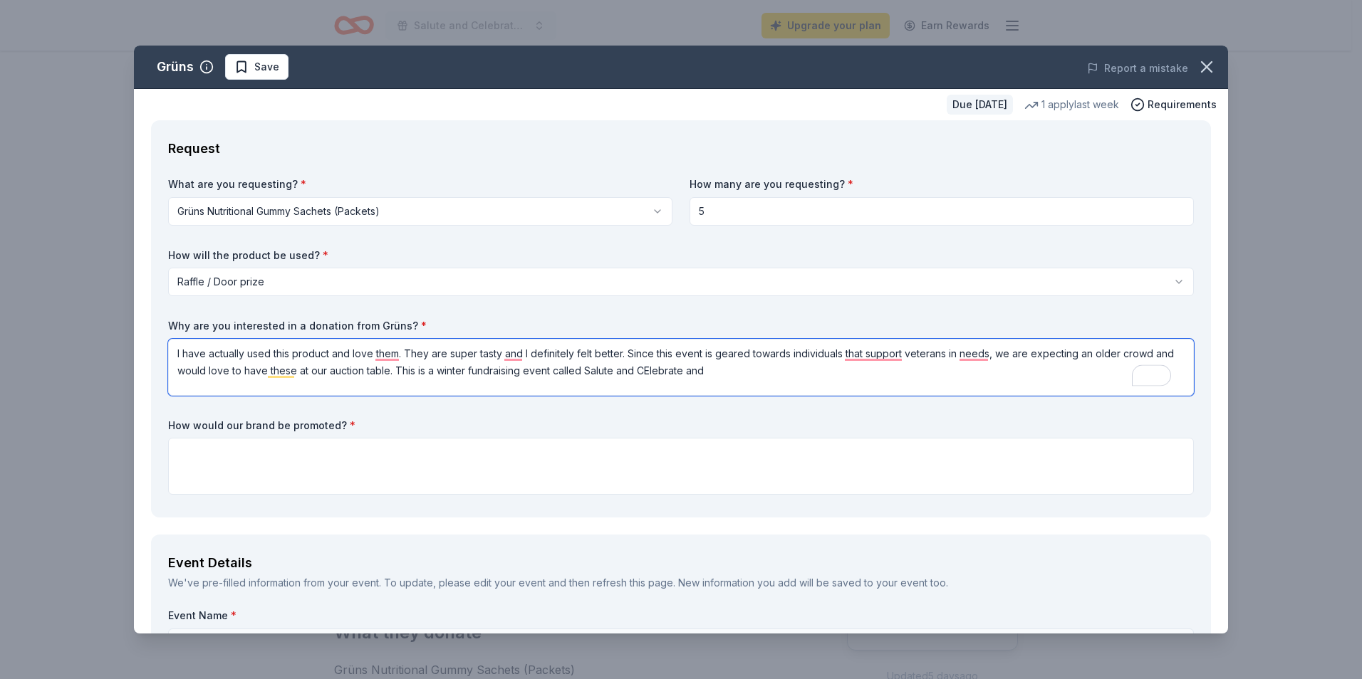
click at [645, 372] on textarea "I have actually used this product and love them. They are super tasty and I def…" at bounding box center [681, 367] width 1026 height 57
click at [737, 374] on textarea "I have actually used this product and love them. They are super tasty and I def…" at bounding box center [681, 367] width 1026 height 57
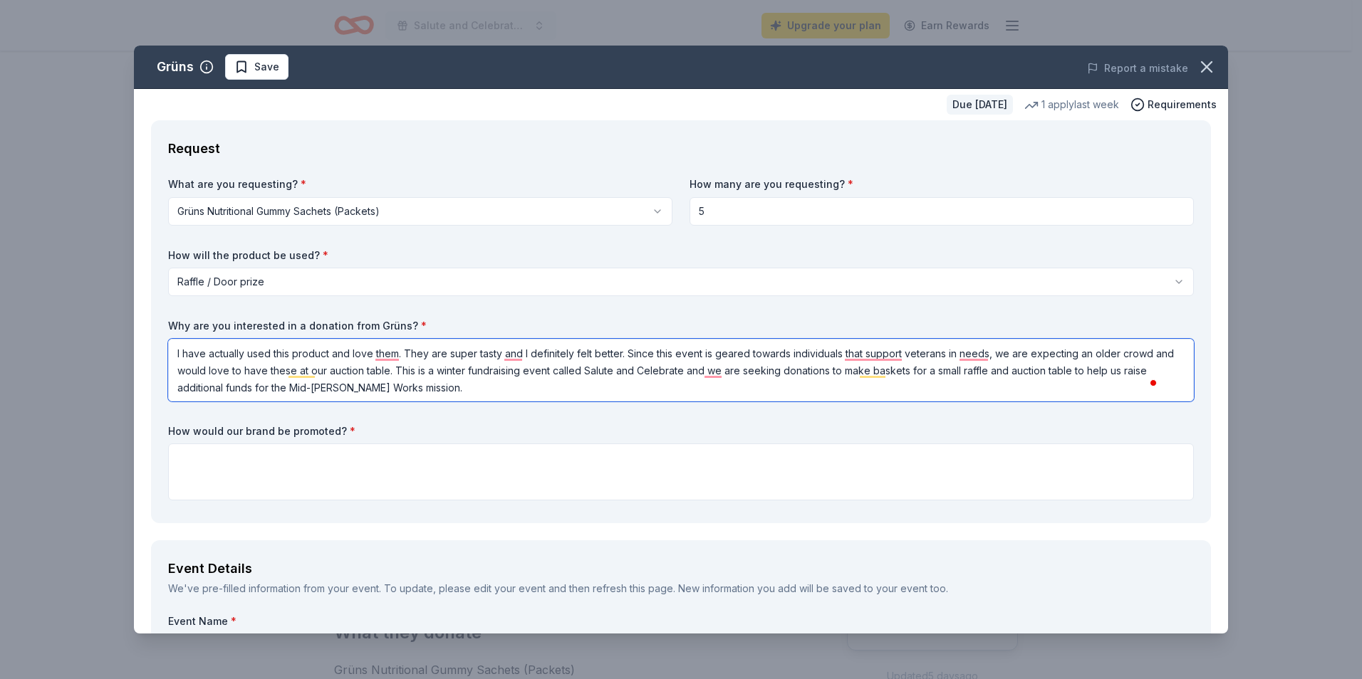
drag, startPoint x: 445, startPoint y: 393, endPoint x: 147, endPoint y: 345, distance: 301.5
type textarea "I have actually used this product and love them. They are super tasty and I def…"
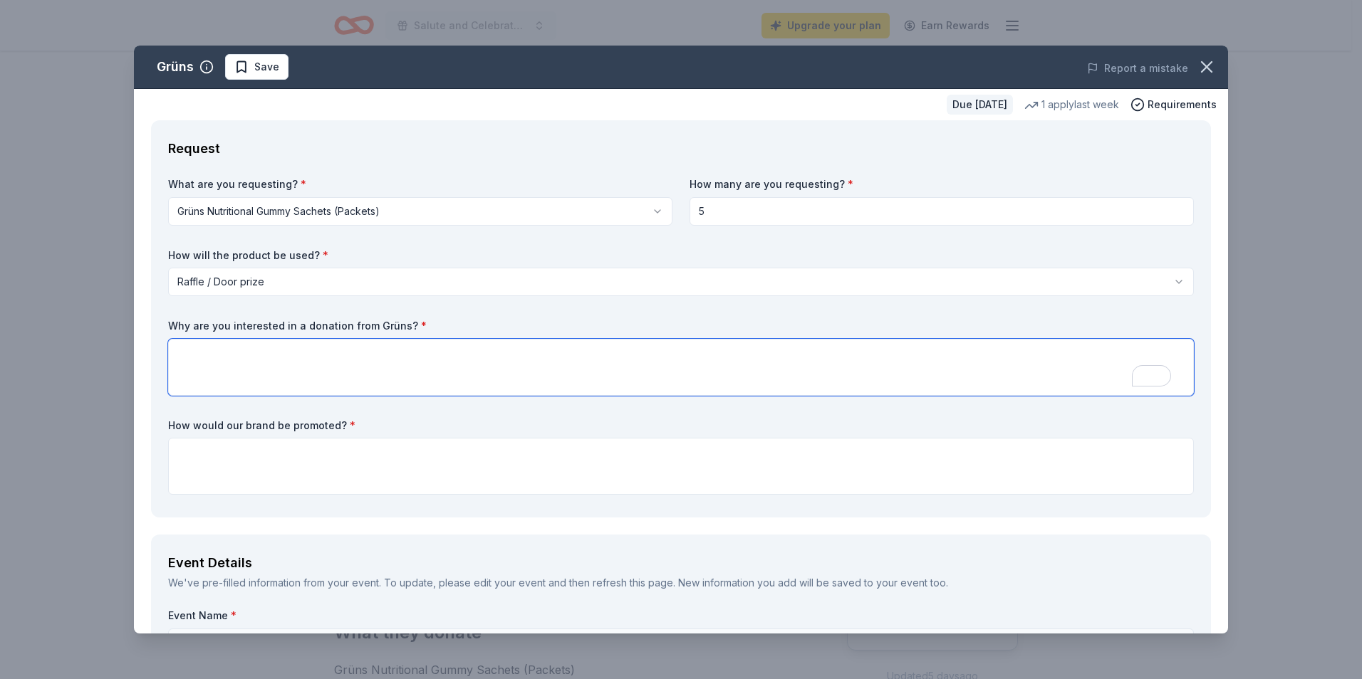
paste textarea "Lo’ip dolorsita con Adipis eli Seddoeius, t incidi utlaboreetd magna aliqua en …"
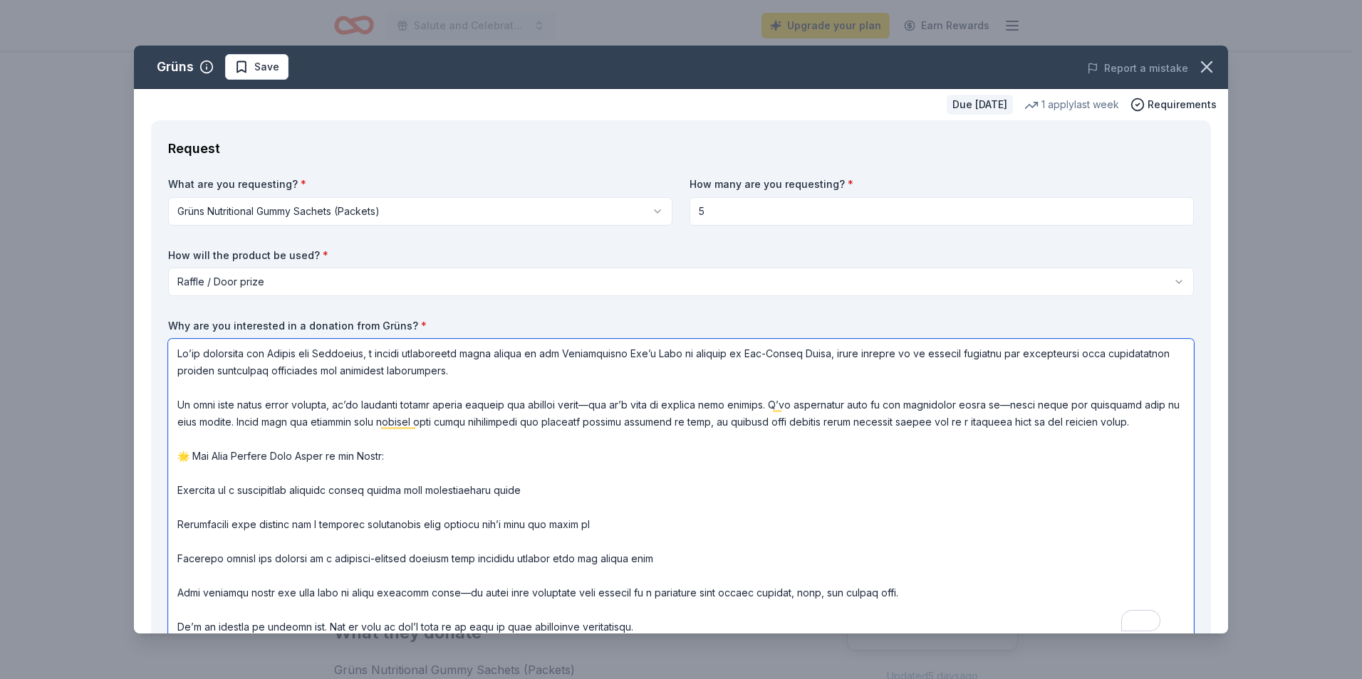
drag, startPoint x: 409, startPoint y: 454, endPoint x: 217, endPoint y: 437, distance: 193.0
click at [216, 437] on textarea "To enrich screen reader interactions, please activate Accessibility in Grammarl…" at bounding box center [681, 490] width 1026 height 302
click at [284, 496] on textarea "To enrich screen reader interactions, please activate Accessibility in Grammarl…" at bounding box center [681, 490] width 1026 height 302
click at [526, 494] on textarea "To enrich screen reader interactions, please activate Accessibility in Grammarl…" at bounding box center [681, 490] width 1026 height 302
drag, startPoint x: 535, startPoint y: 494, endPoint x: 401, endPoint y: 490, distance: 133.9
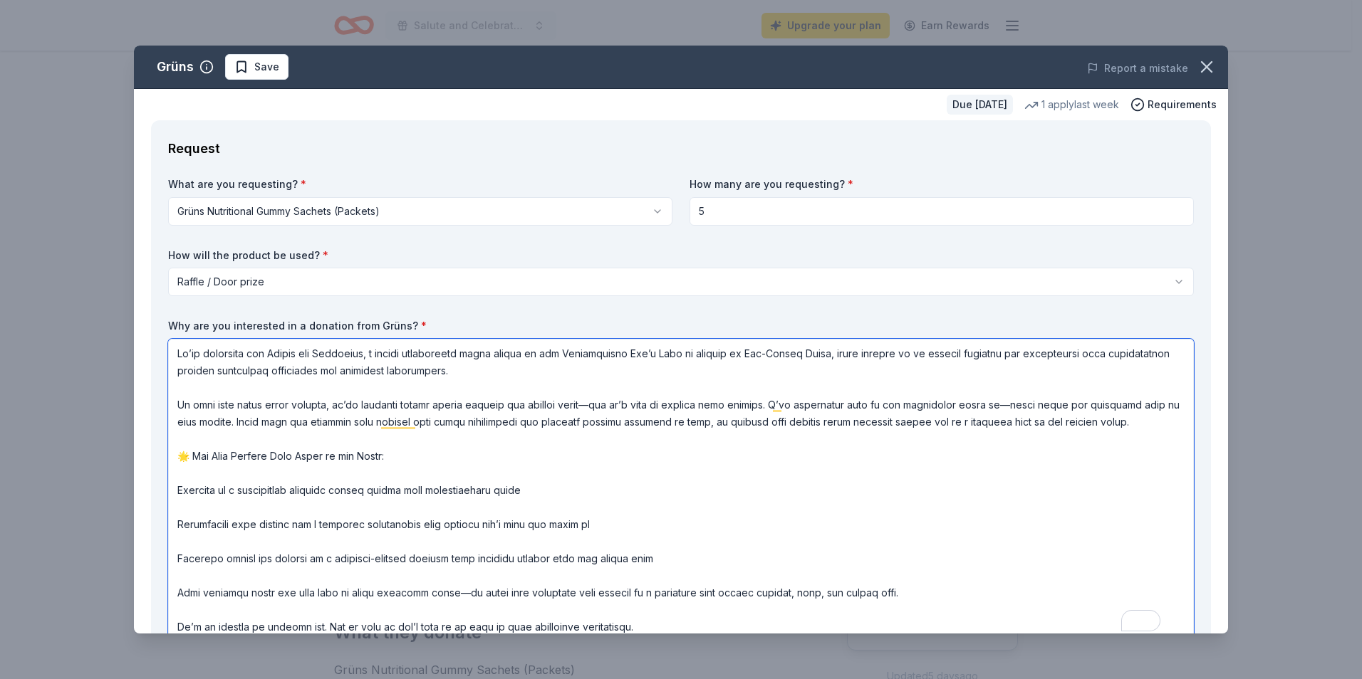
click at [400, 490] on textarea "To enrich screen reader interactions, please activate Accessibility in Grammarl…" at bounding box center [681, 490] width 1026 height 302
drag, startPoint x: 175, startPoint y: 554, endPoint x: 170, endPoint y: 528, distance: 26.8
click at [170, 528] on textarea "To enrich screen reader interactions, please activate Accessibility in Grammarl…" at bounding box center [681, 490] width 1026 height 302
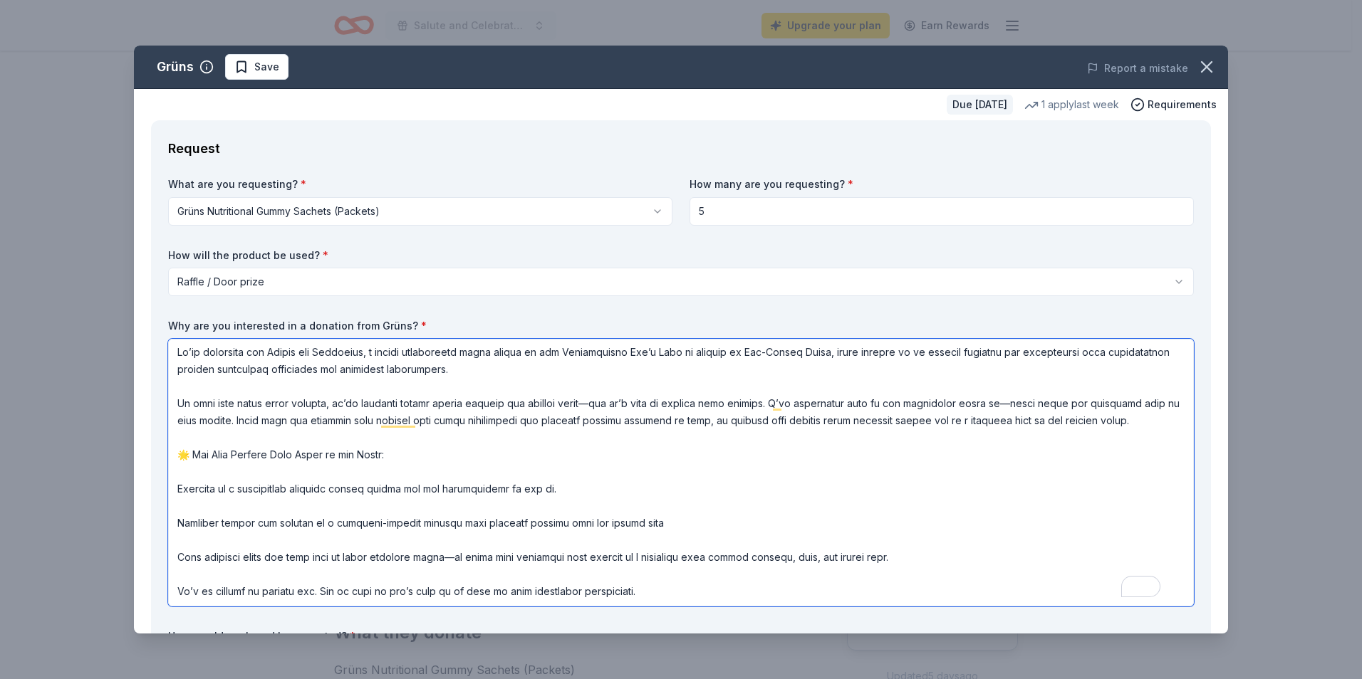
drag, startPoint x: 662, startPoint y: 591, endPoint x: 179, endPoint y: 448, distance: 503.6
click at [179, 448] on textarea "To enrich screen reader interactions, please activate Accessibility in Grammarl…" at bounding box center [681, 473] width 1026 height 268
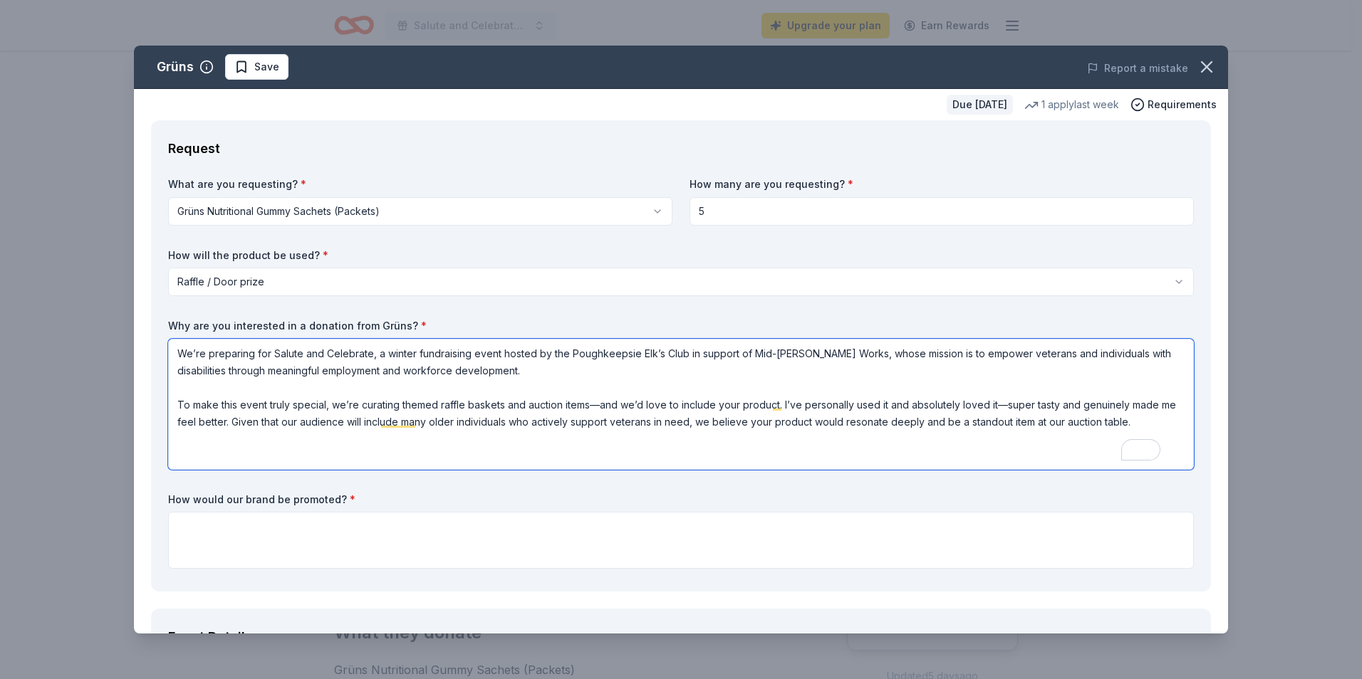
scroll to position [0, 0]
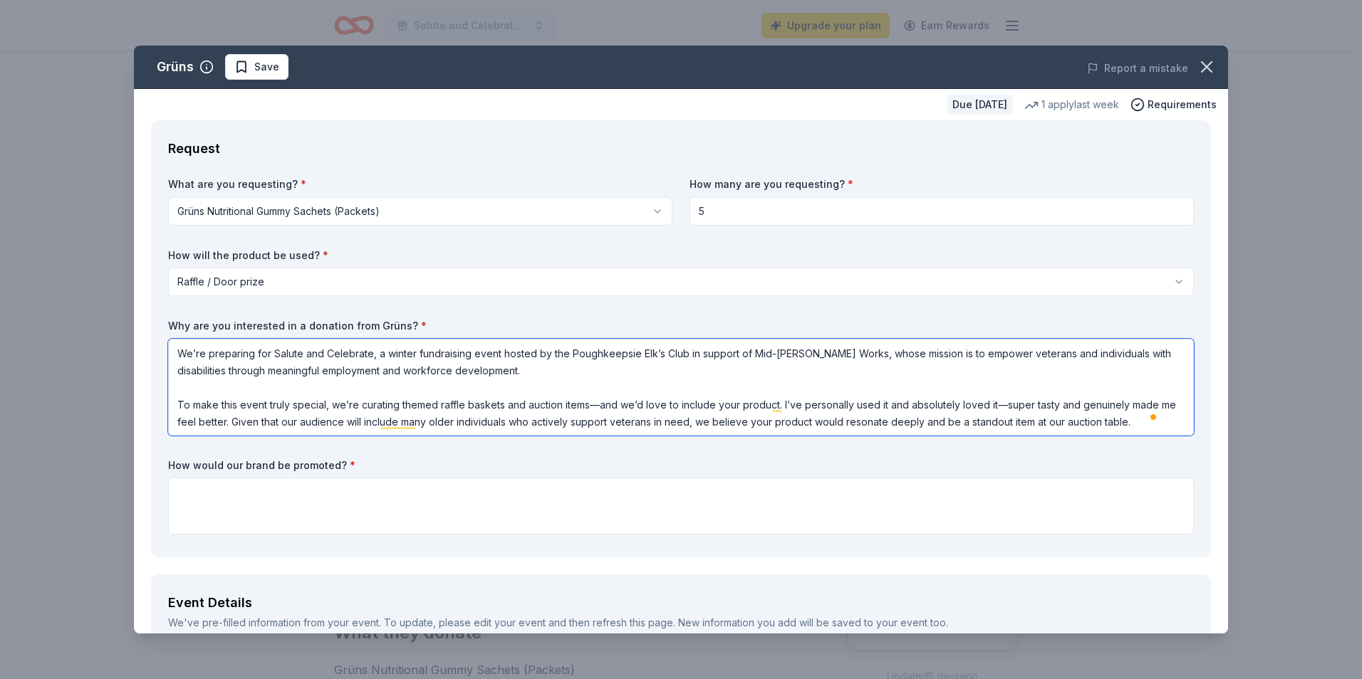
type textarea "We’re preparing for Salute and Celebrate, a winter fundraising event hosted by …"
click at [298, 526] on textarea at bounding box center [681, 506] width 1026 height 57
paste textarea "🌟 How Your Product Will Shine at the Event: Featured in a beautifully arranged …"
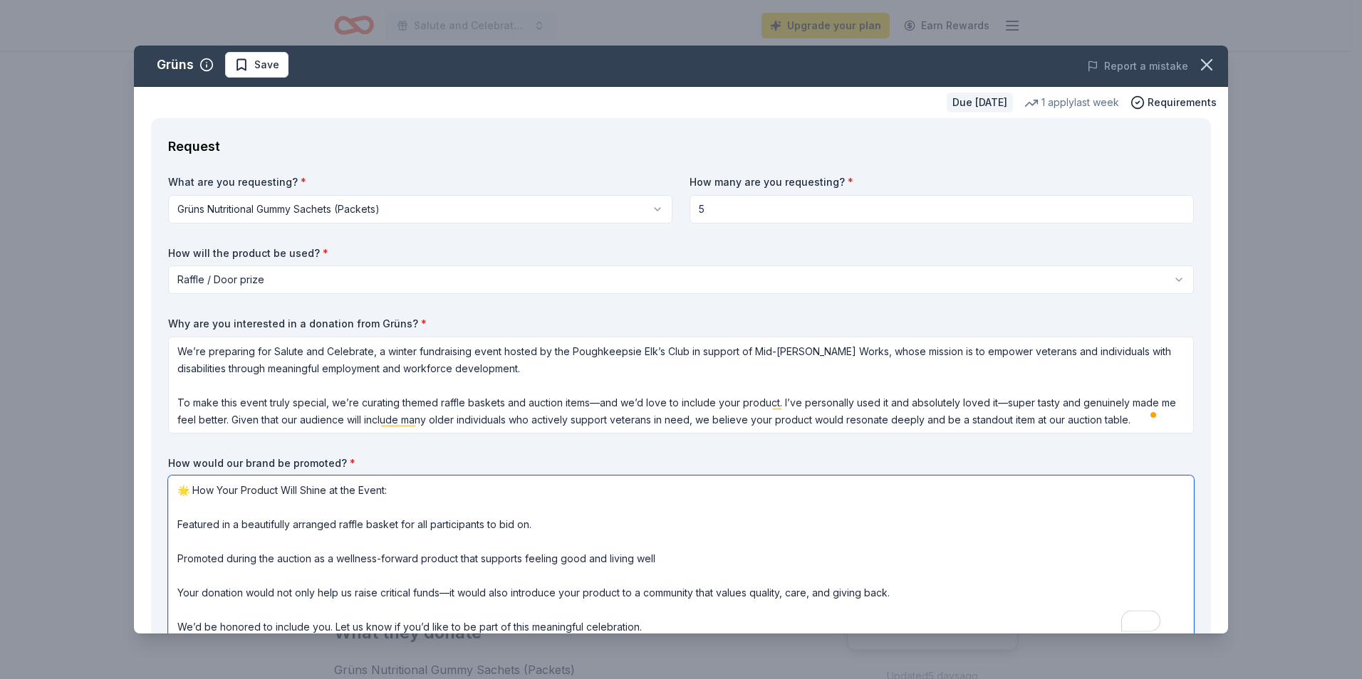
scroll to position [1, 0]
drag, startPoint x: 194, startPoint y: 491, endPoint x: 113, endPoint y: 491, distance: 81.9
click at [113, 491] on div "Grüns Save Report a mistake Due [DATE] 1 apply last week Requirements Request W…" at bounding box center [681, 339] width 1362 height 679
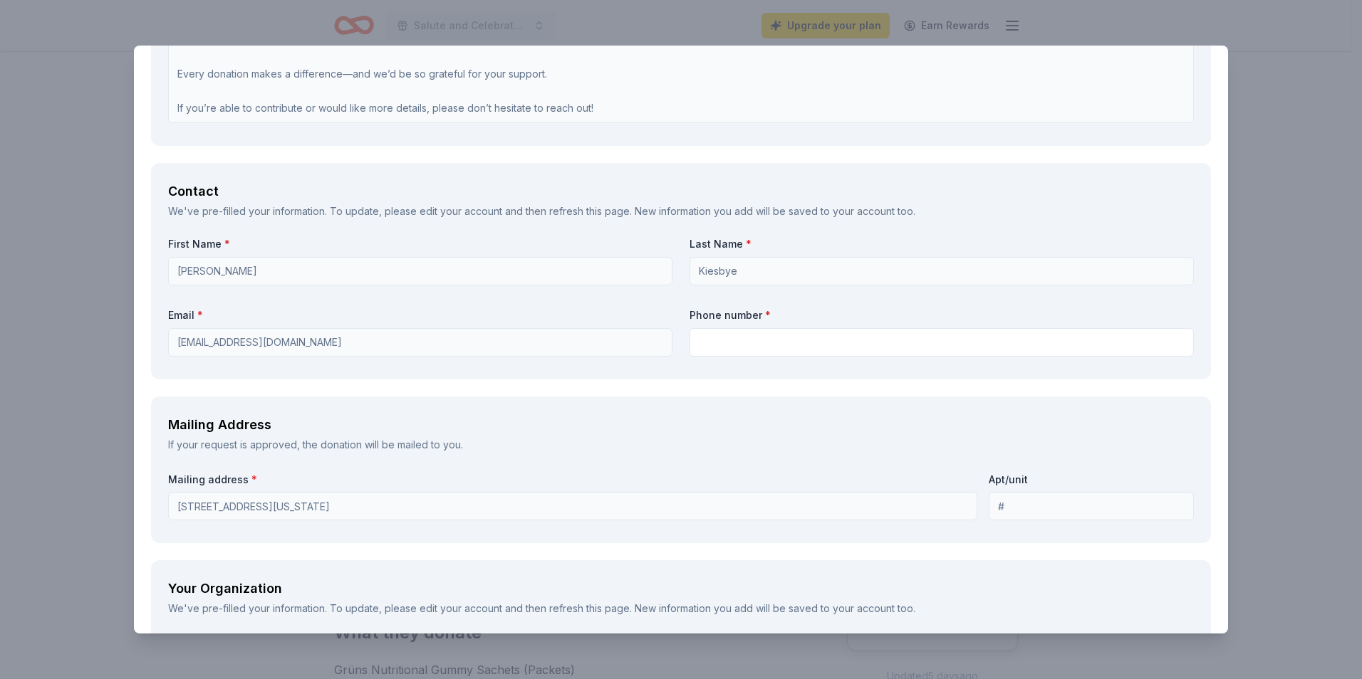
scroll to position [1152, 0]
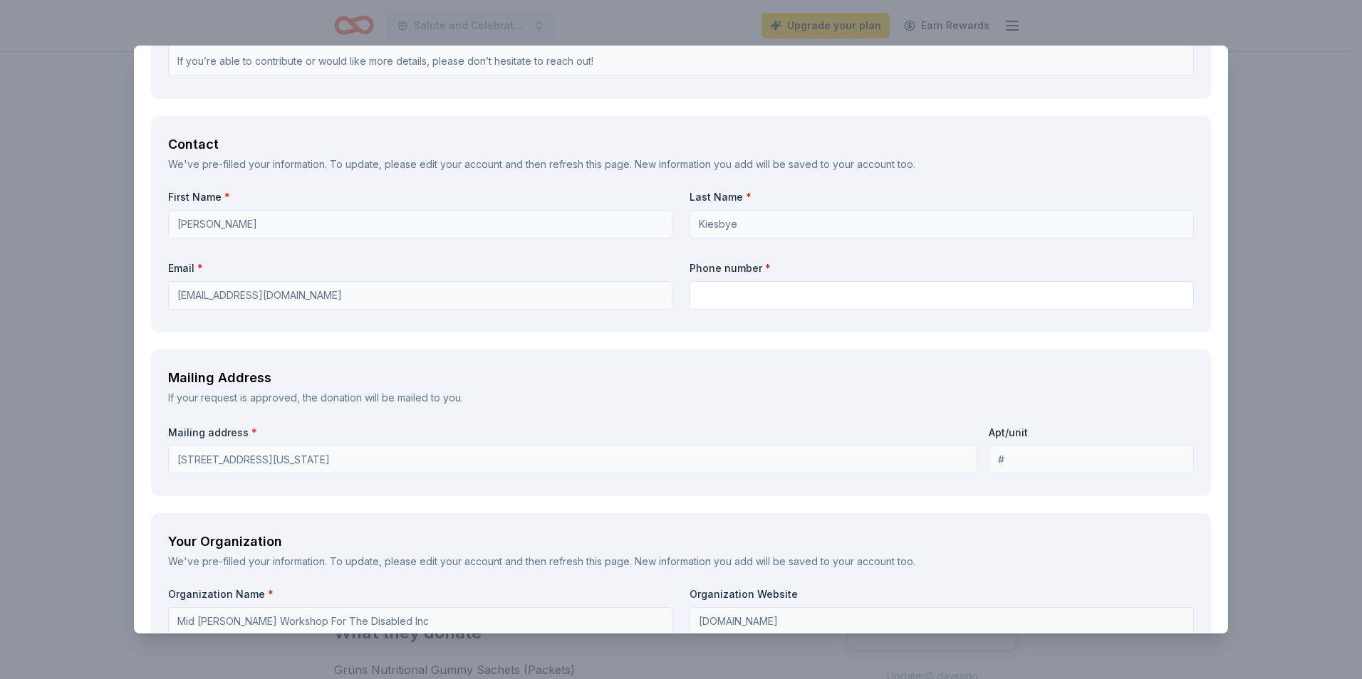
type textarea "How Your Product Will Shine at the Event: Featured in a beautifully arranged ra…"
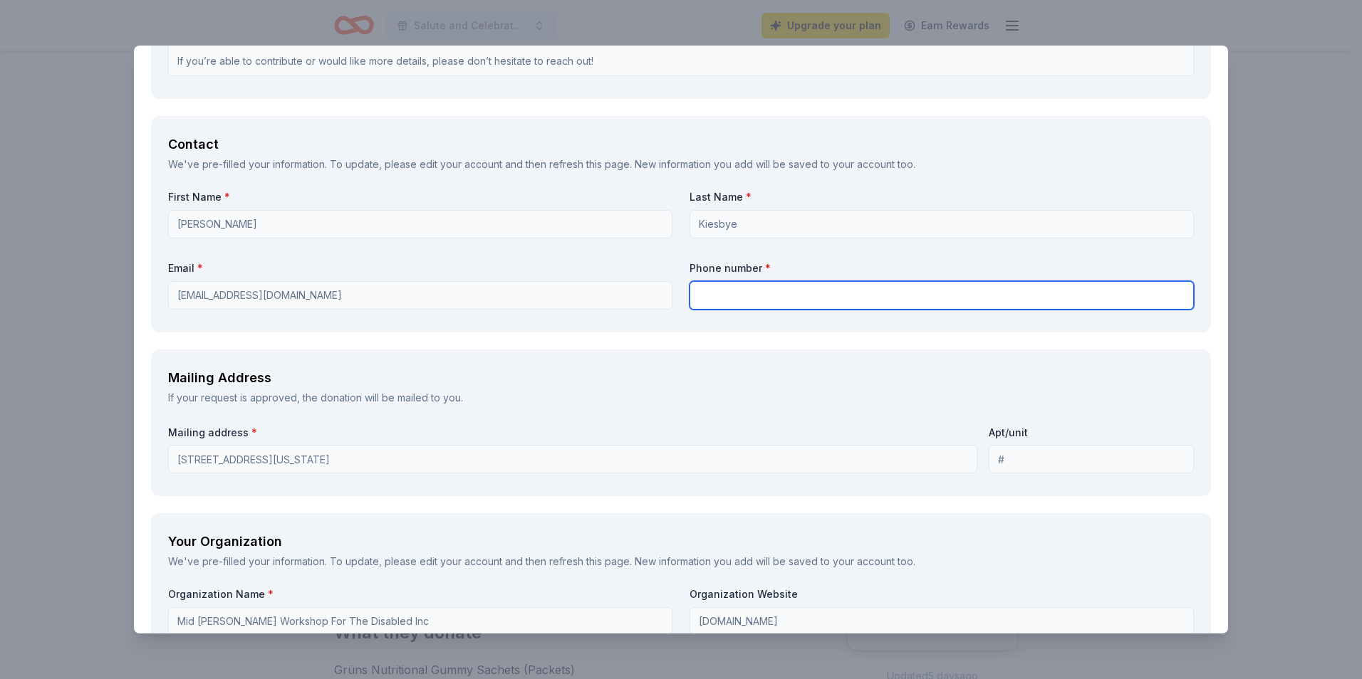
click at [724, 299] on input "text" at bounding box center [941, 295] width 504 height 28
type input "8454713820"
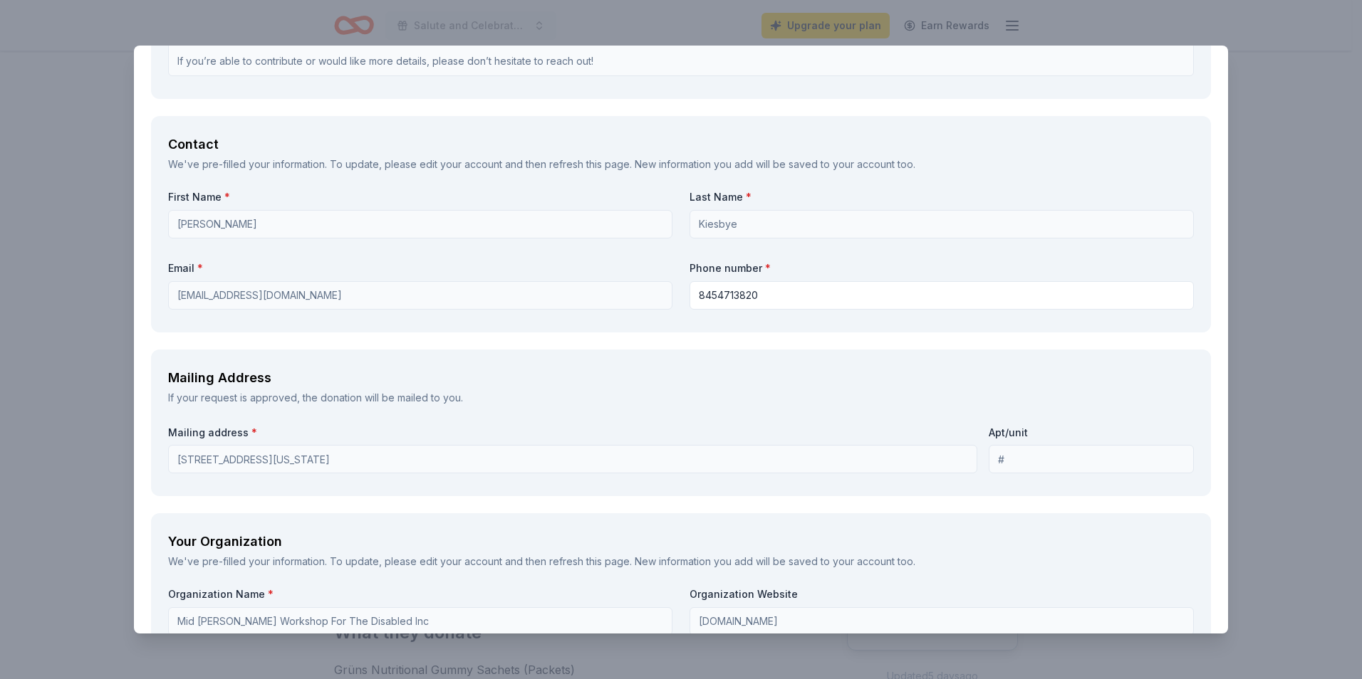
click at [564, 367] on div "Mailing Address" at bounding box center [681, 378] width 1026 height 23
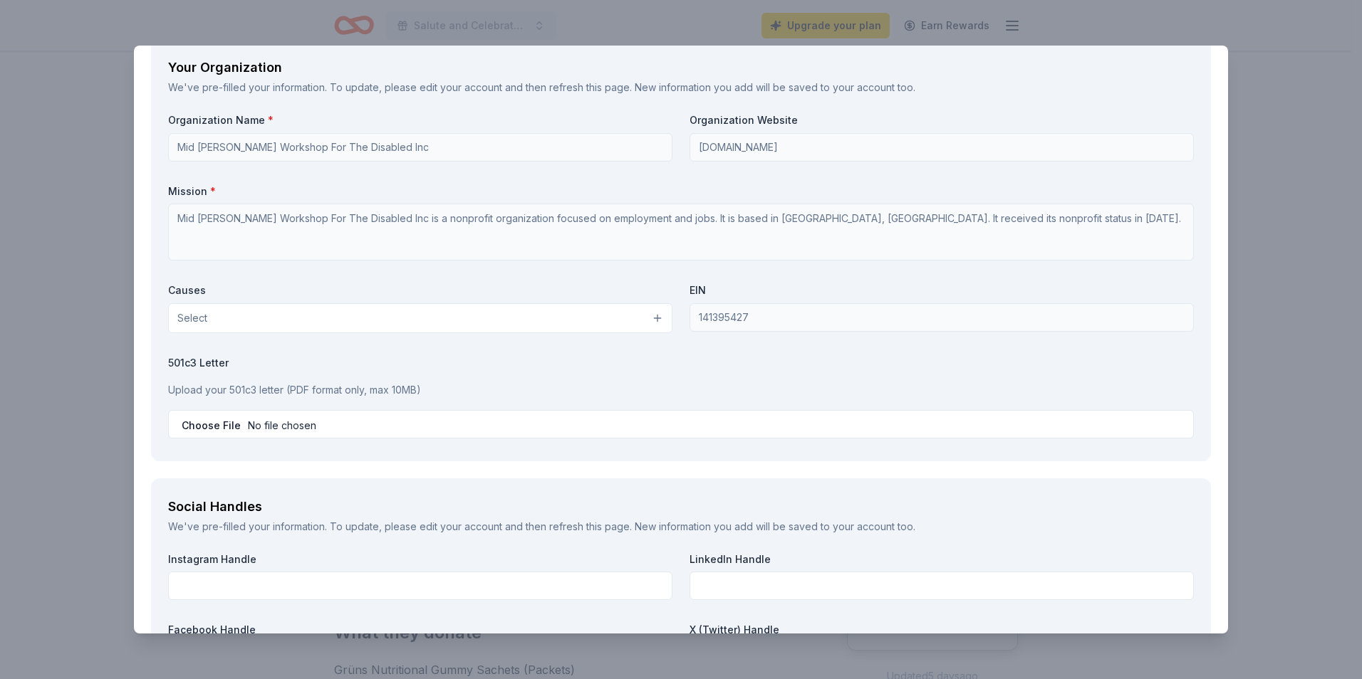
scroll to position [1689, 0]
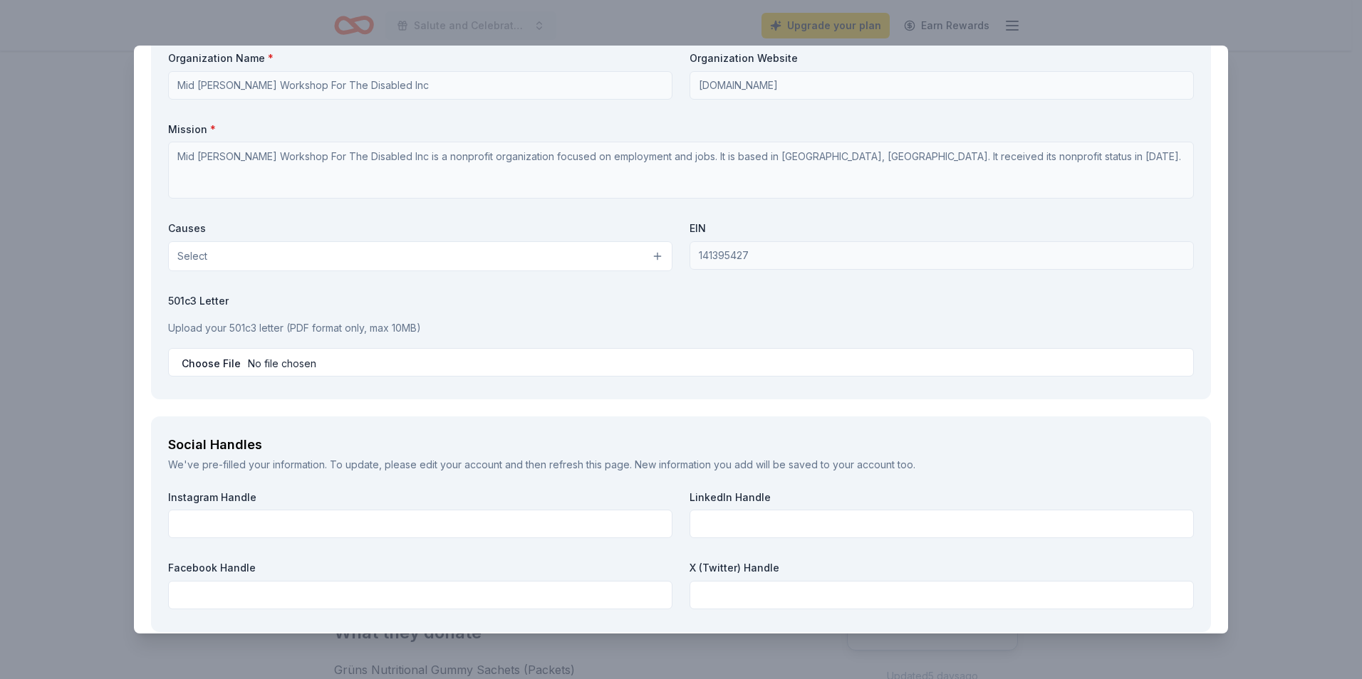
click at [579, 256] on button "Select" at bounding box center [420, 256] width 504 height 30
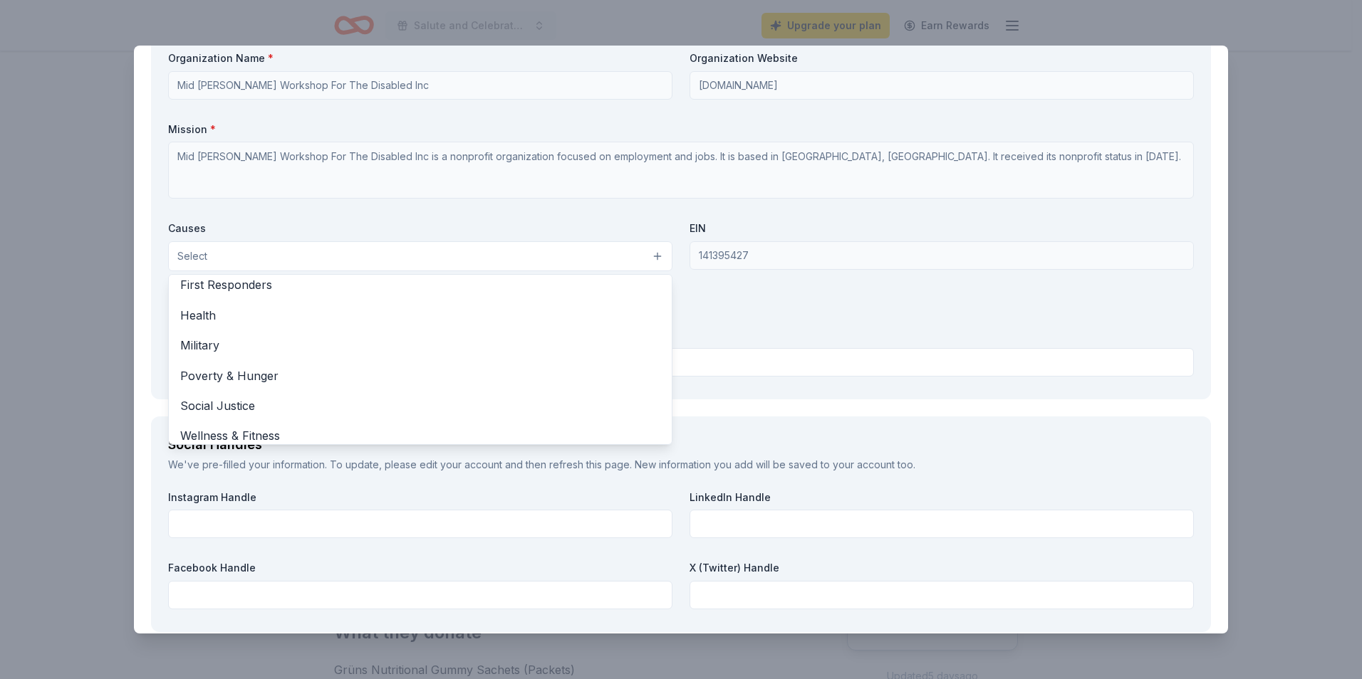
scroll to position [199, 0]
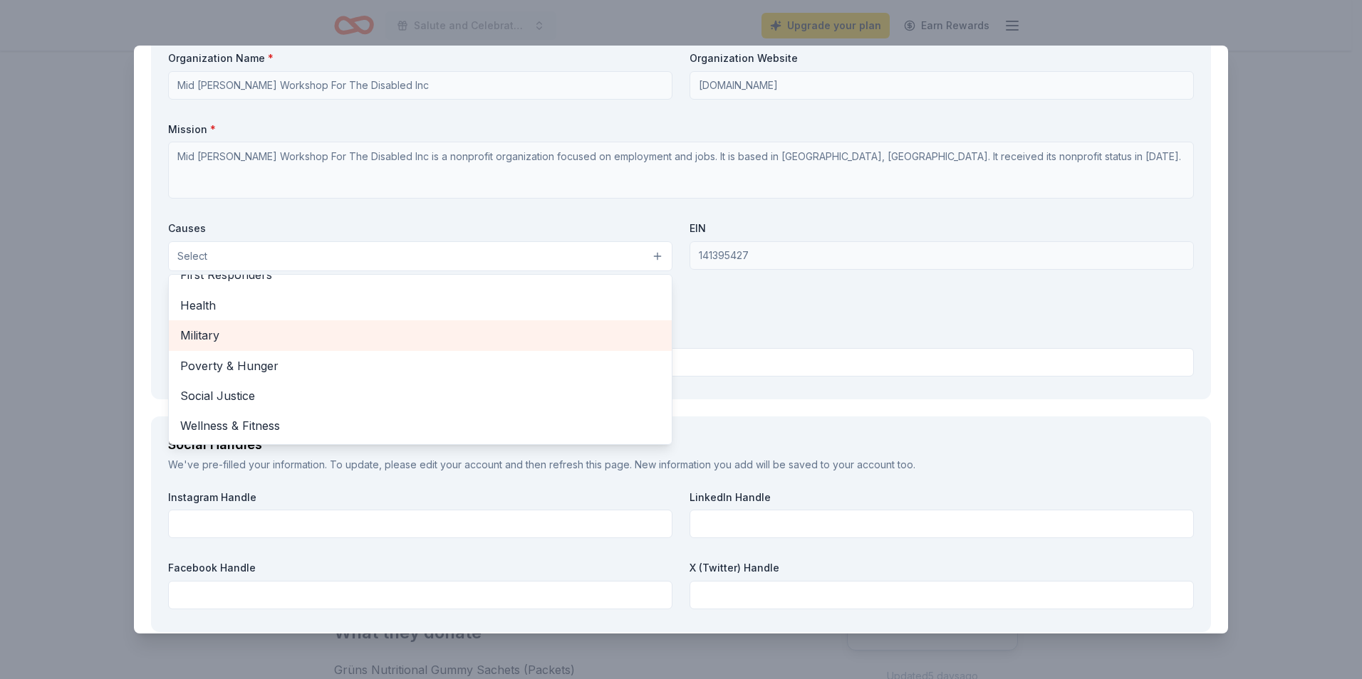
click at [253, 338] on span "Military" at bounding box center [420, 335] width 480 height 19
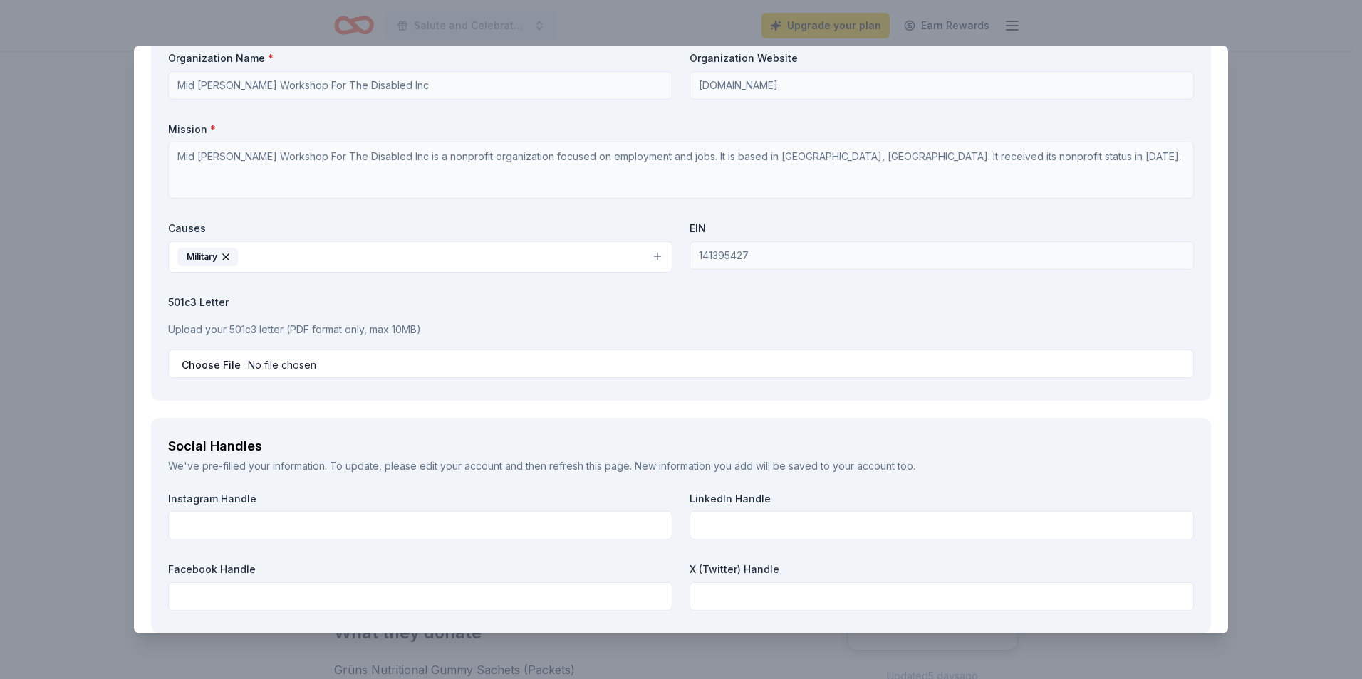
click at [271, 252] on button "Military" at bounding box center [420, 256] width 504 height 31
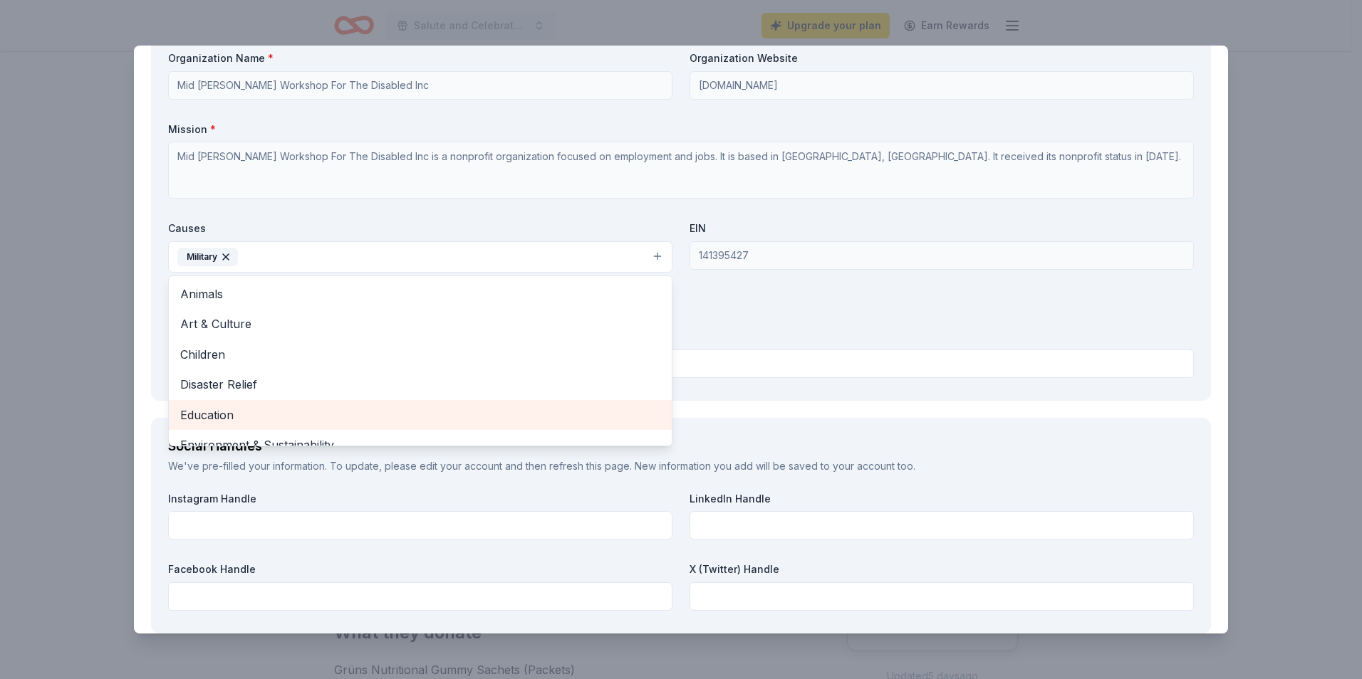
click at [239, 422] on span "Education" at bounding box center [420, 415] width 480 height 19
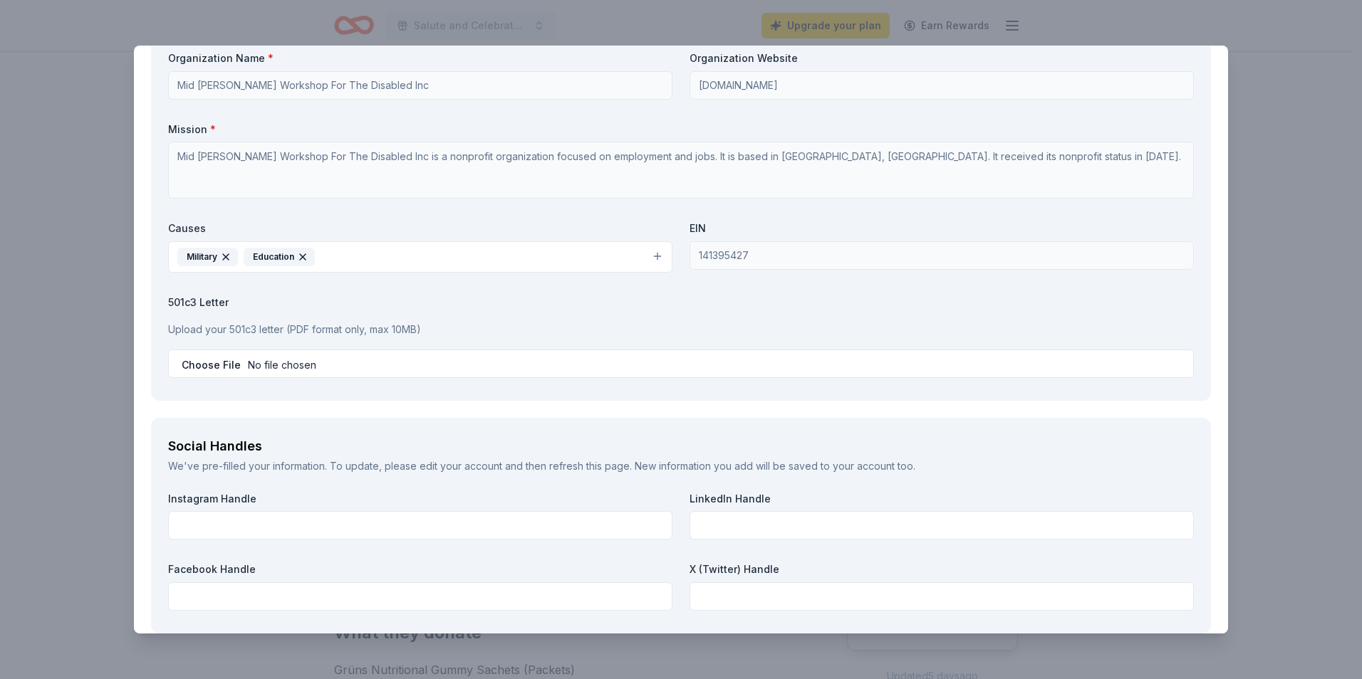
click at [349, 259] on button "Military Education" at bounding box center [420, 256] width 504 height 31
click at [350, 250] on button "Military Education" at bounding box center [420, 256] width 504 height 31
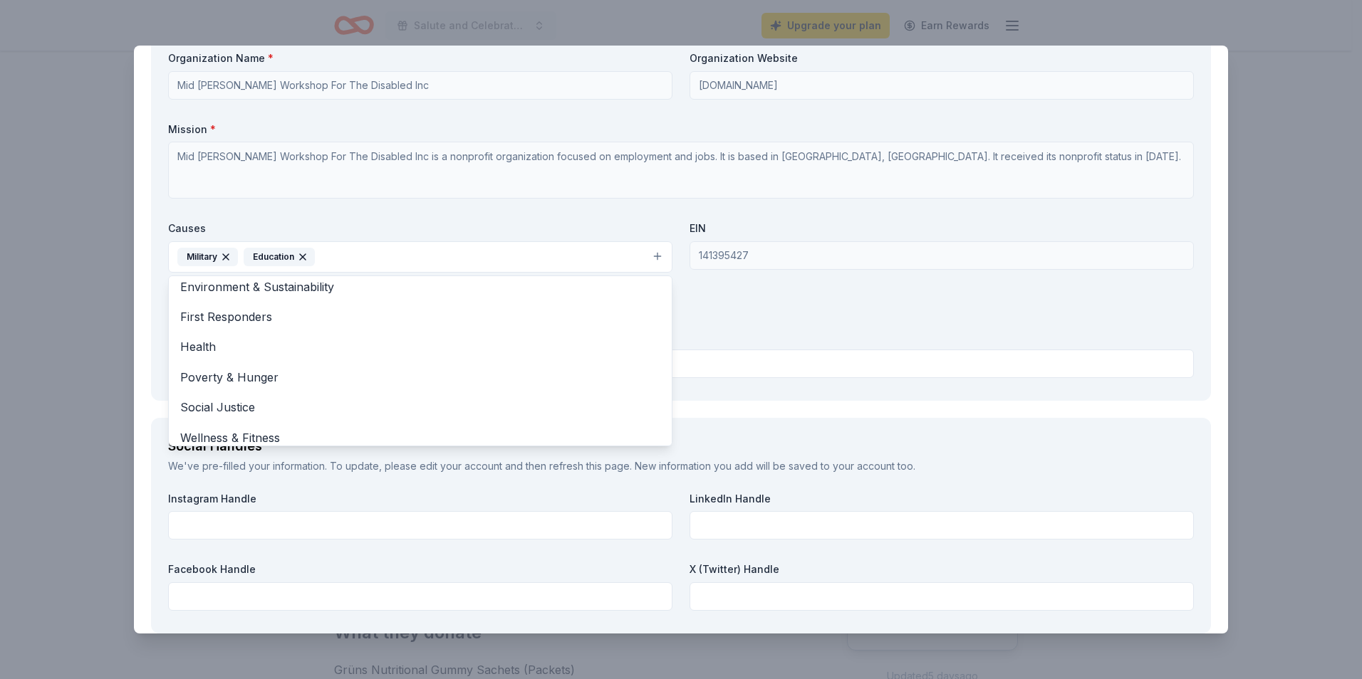
scroll to position [138, 0]
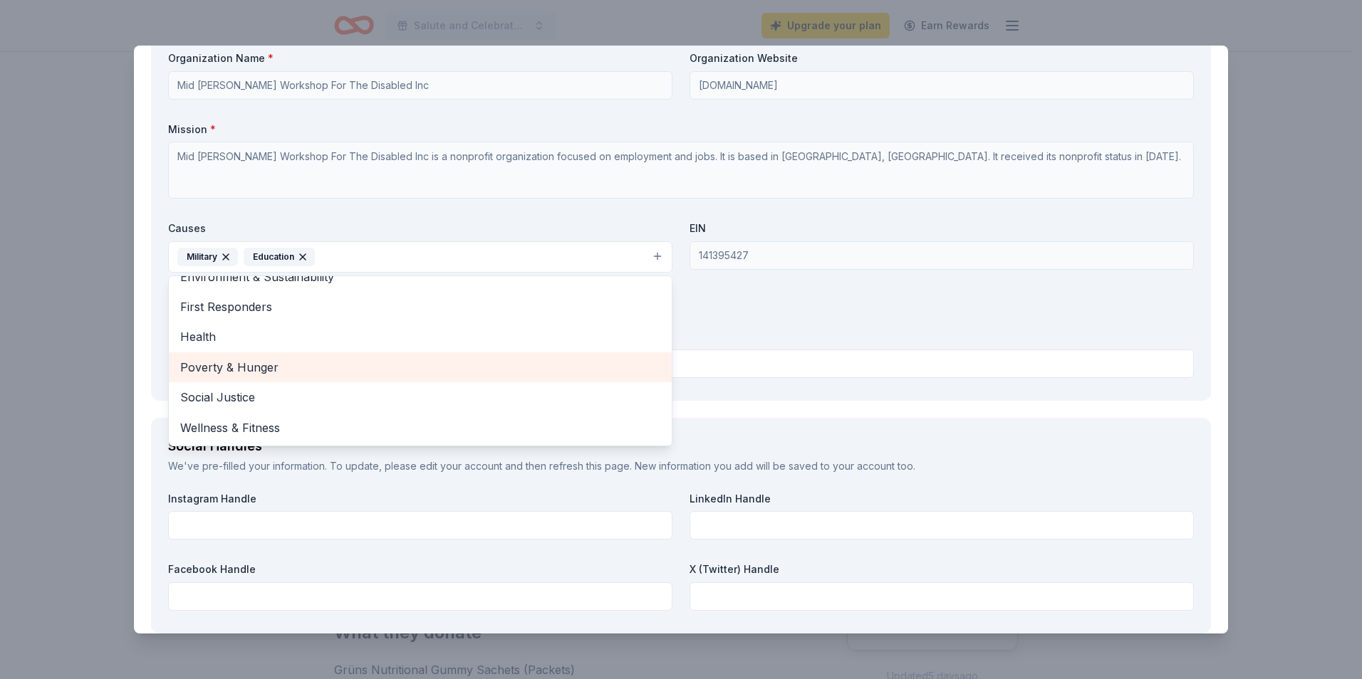
click at [279, 365] on span "Poverty & Hunger" at bounding box center [420, 367] width 480 height 19
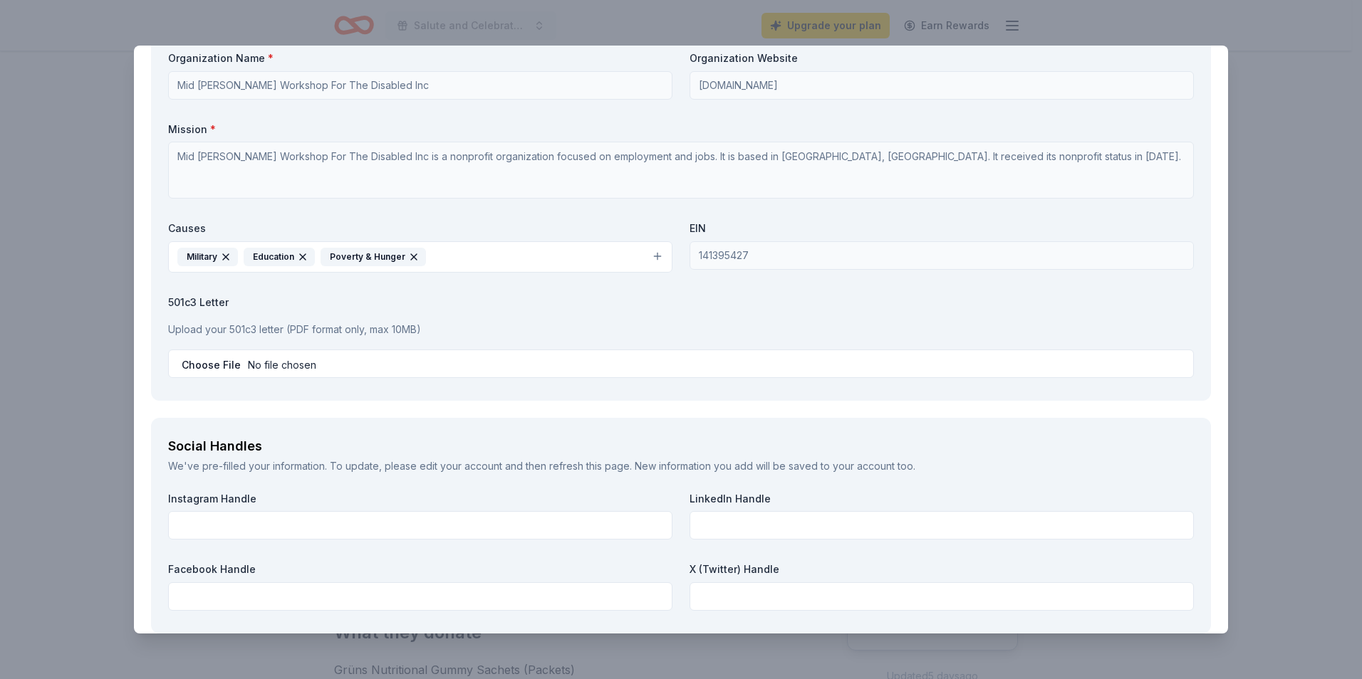
click at [456, 251] on button "Military Education Poverty & Hunger" at bounding box center [420, 256] width 504 height 31
click at [448, 256] on button "Military Education Poverty & Hunger" at bounding box center [420, 256] width 504 height 31
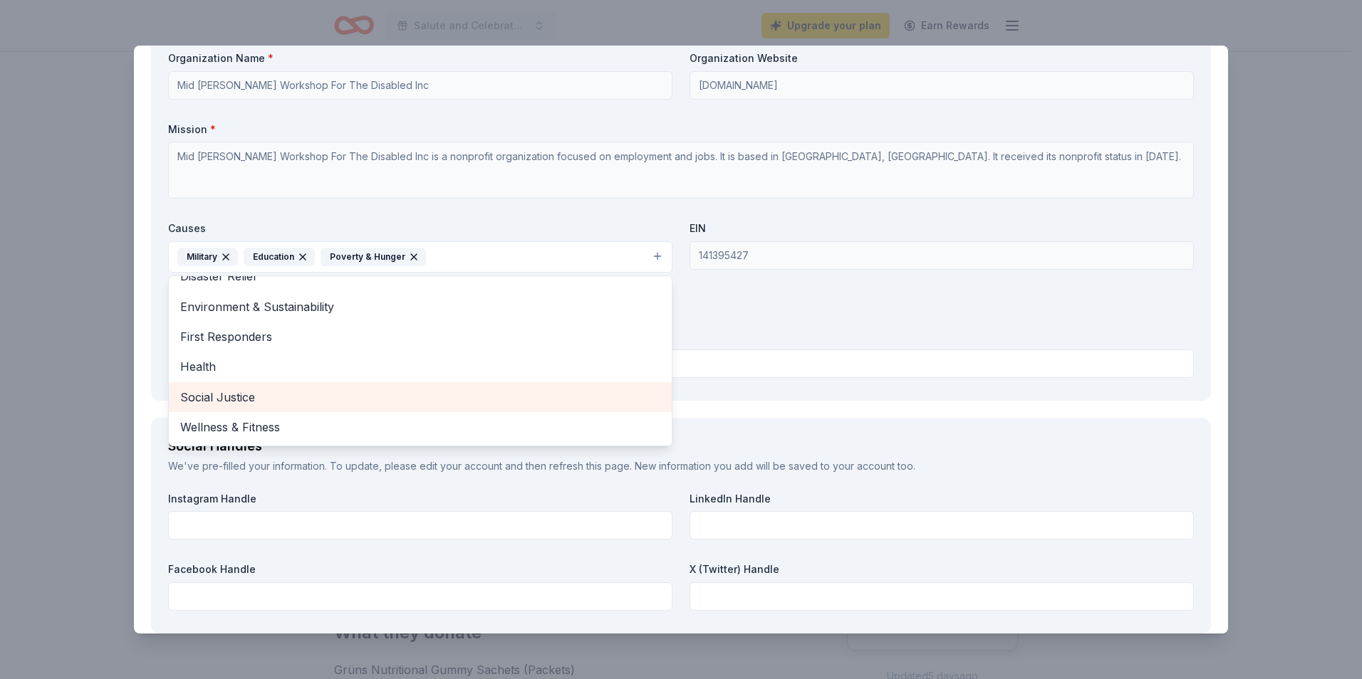
click at [254, 405] on span "Social Justice" at bounding box center [420, 397] width 480 height 19
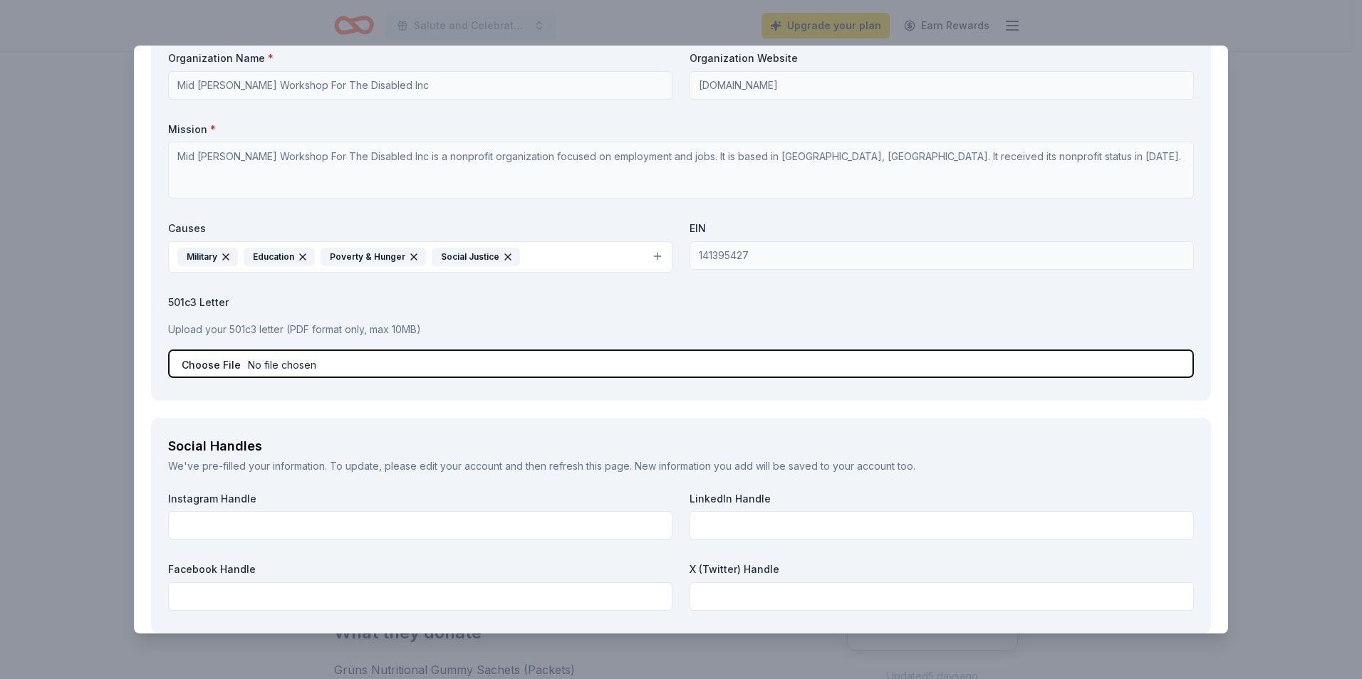
click at [307, 367] on input "file" at bounding box center [681, 364] width 1026 height 28
type input "C:\fakepath\IRS Letter referencing MHW EIN.pdf"
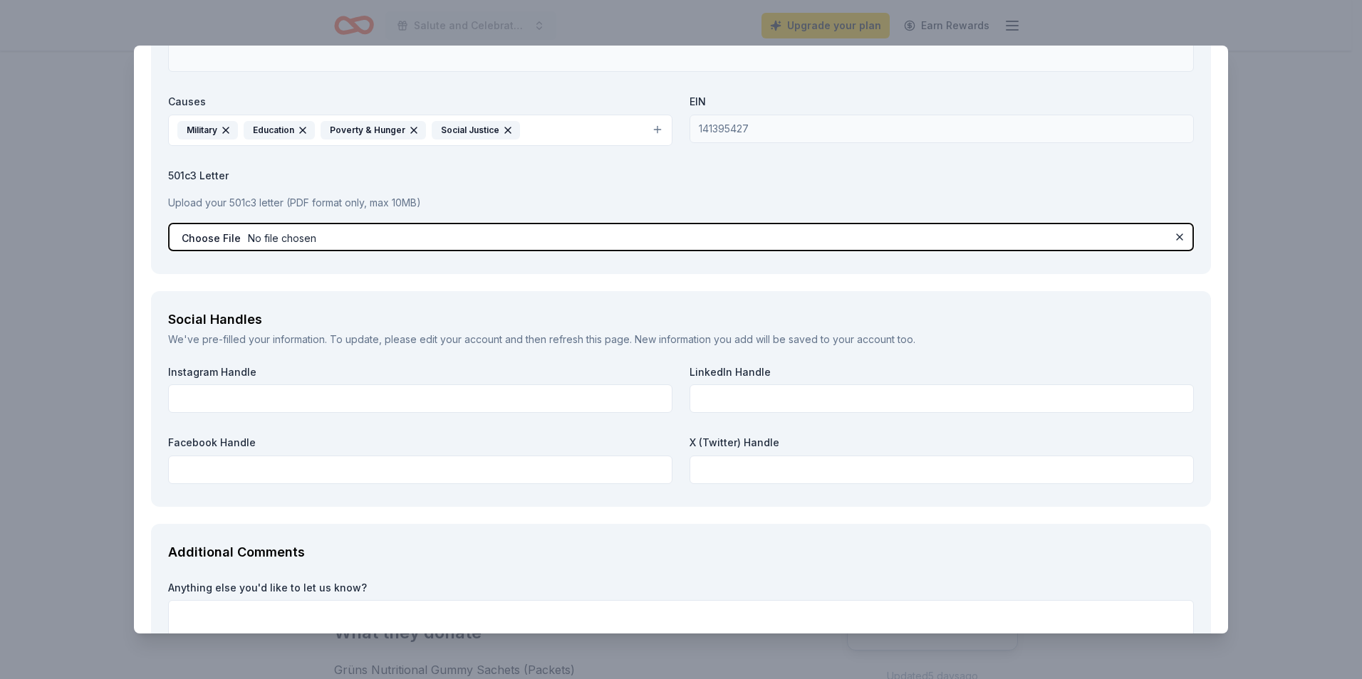
scroll to position [1923, 0]
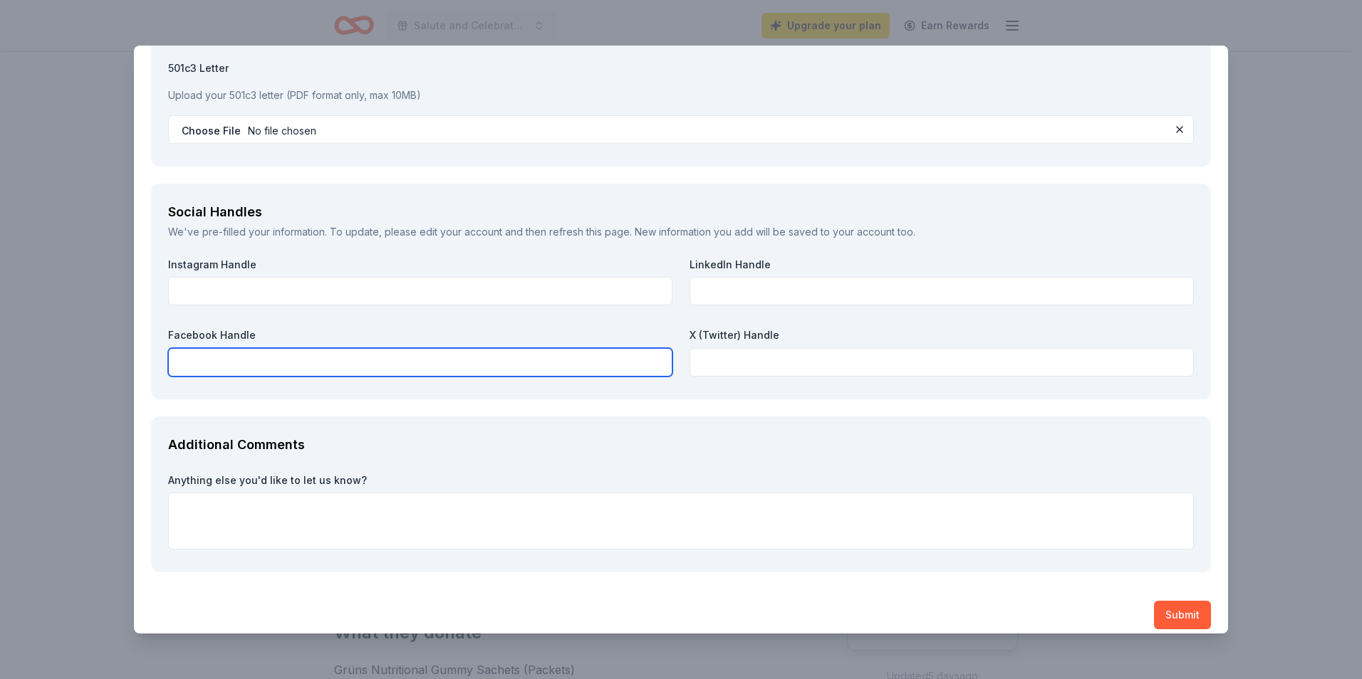
click at [261, 349] on input "text" at bounding box center [420, 362] width 504 height 28
paste input "[URL][DOMAIN_NAME]"
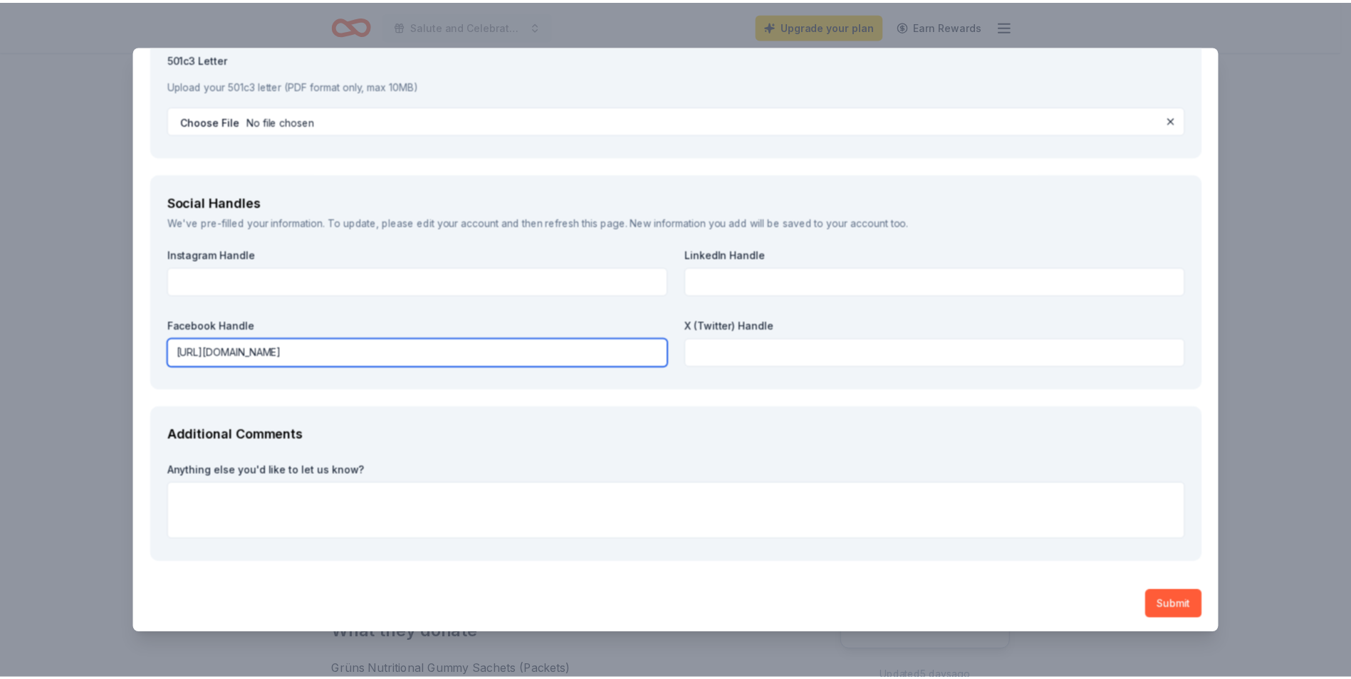
scroll to position [1936, 0]
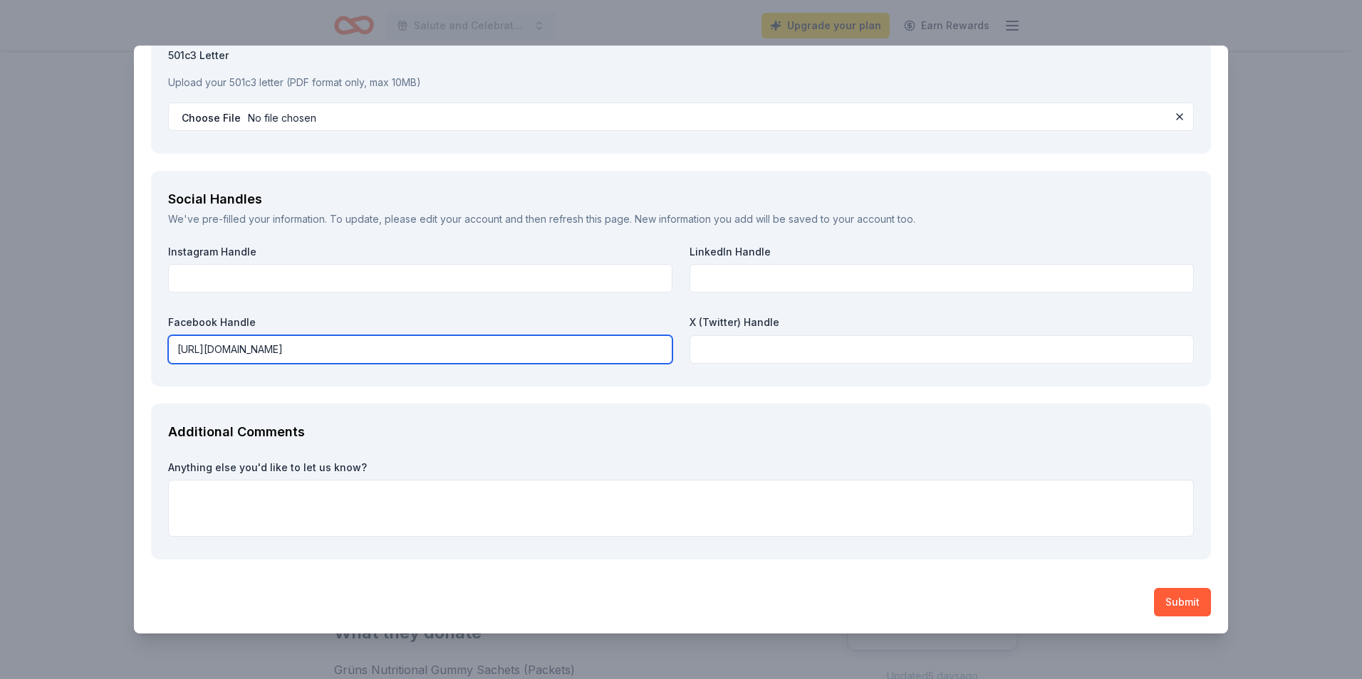
type input "[URL][DOMAIN_NAME]"
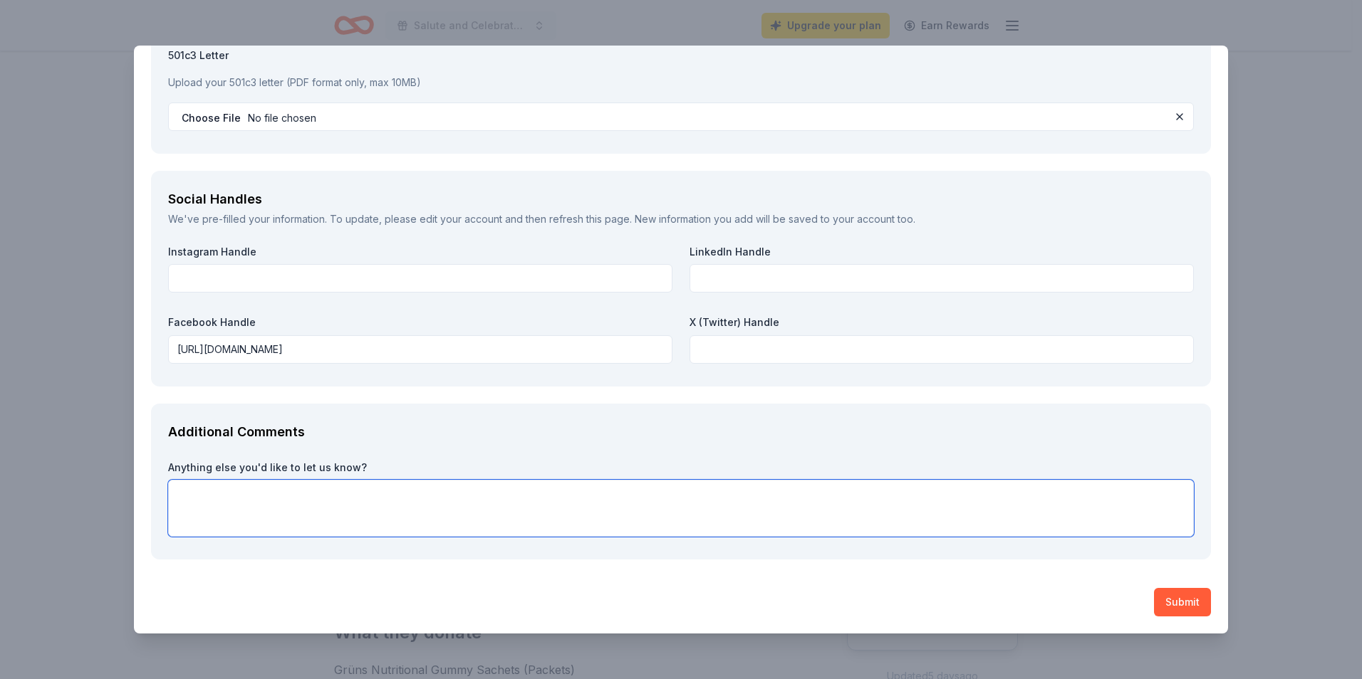
click at [422, 499] on textarea at bounding box center [681, 508] width 1026 height 57
type textarea "We will appreciate any support you are willing to provide. Thank you in advance!"
click at [1184, 600] on button "Submit" at bounding box center [1182, 602] width 57 height 28
